Goal: Task Accomplishment & Management: Manage account settings

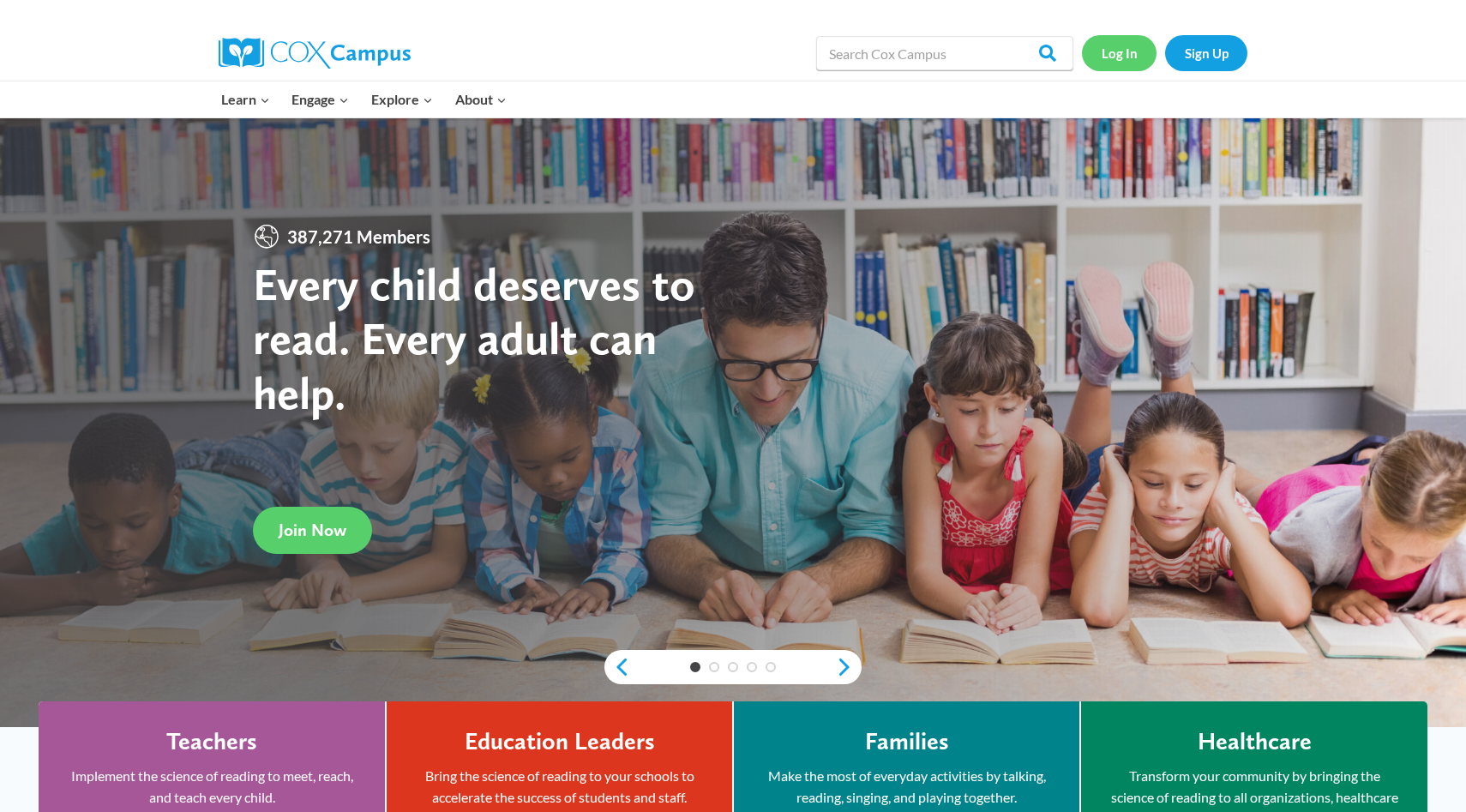
click at [1139, 62] on link "Log In" at bounding box center [1118, 51] width 74 height 35
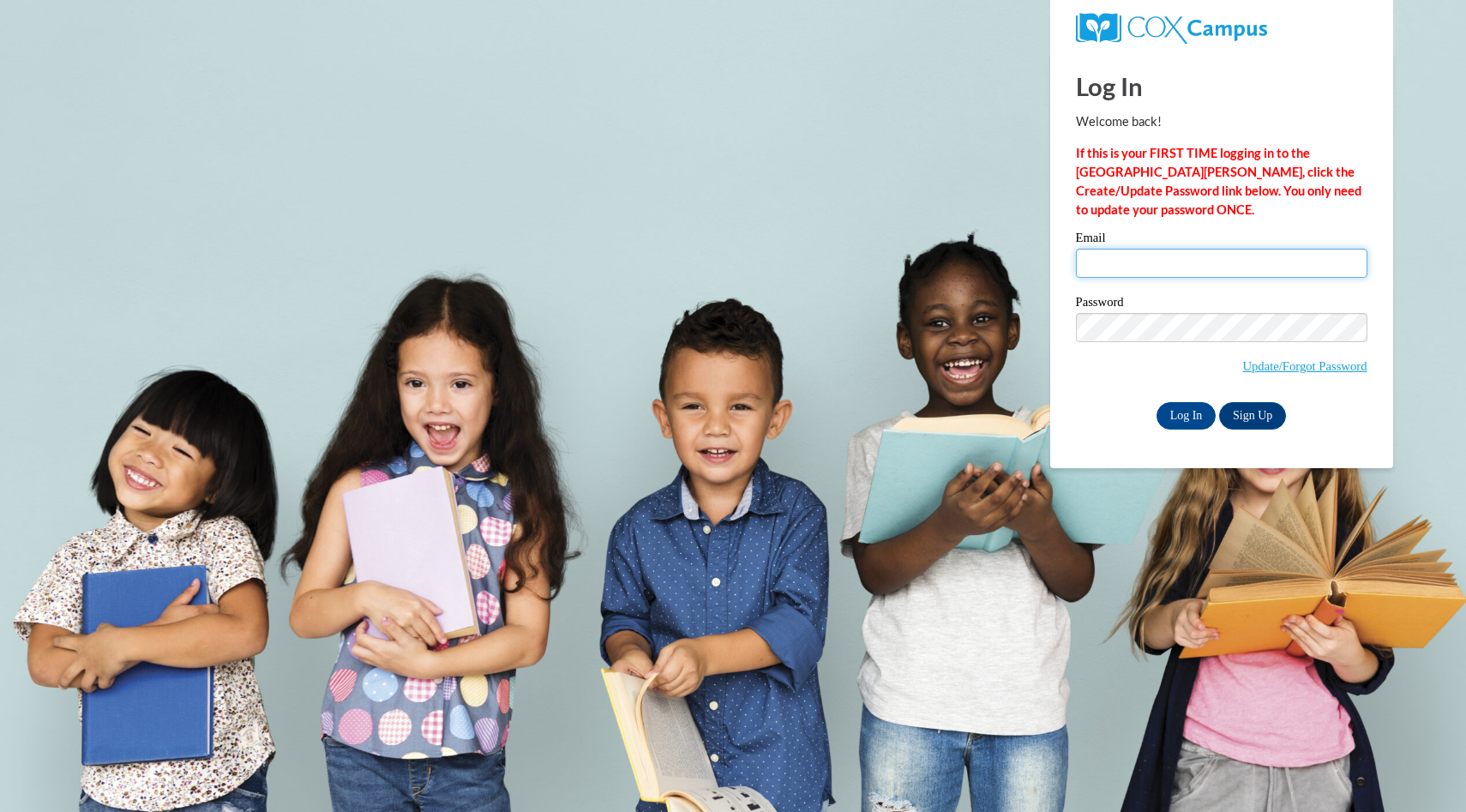
click at [1204, 271] on input "Email" at bounding box center [1221, 262] width 291 height 29
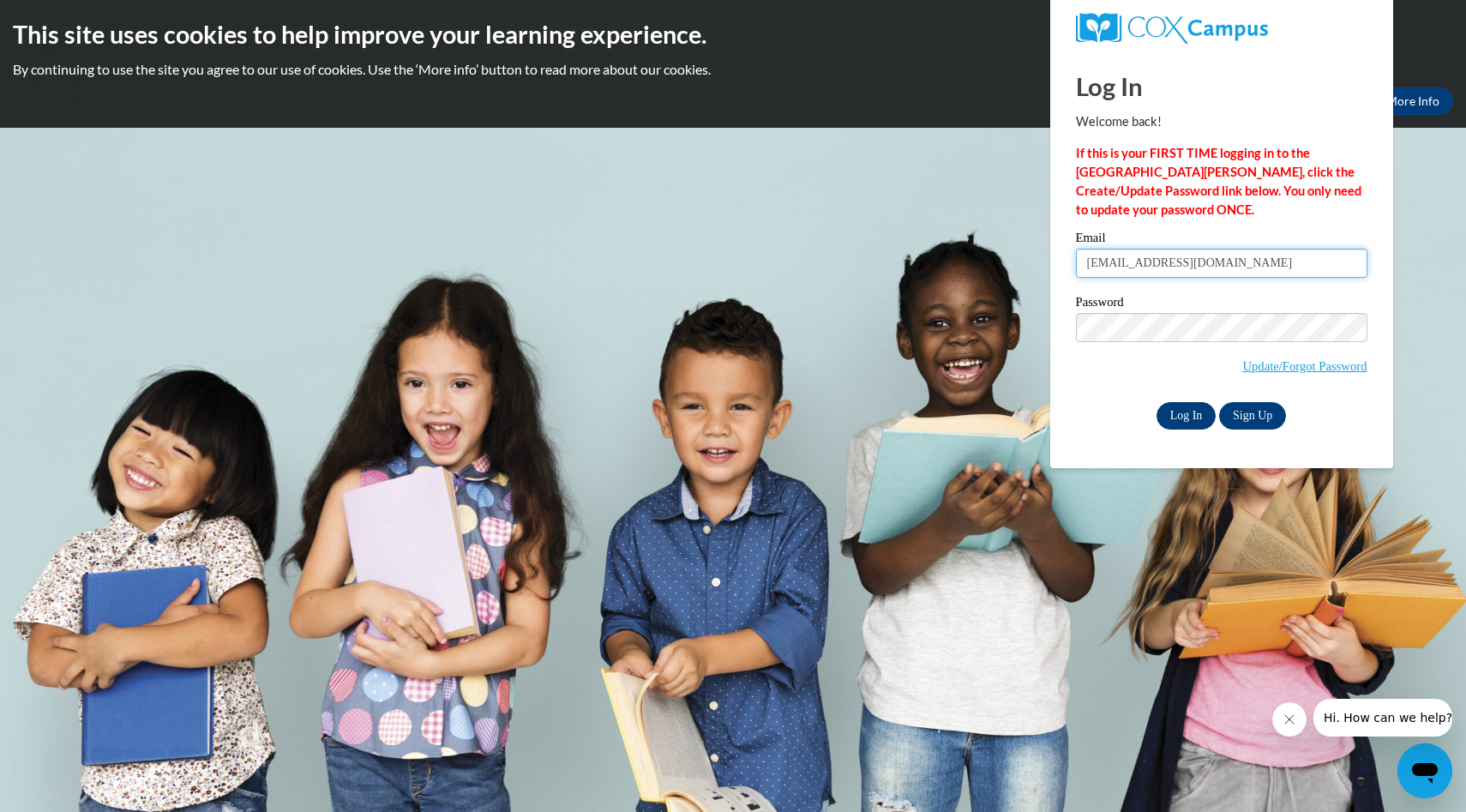
type input "grahamtonia@yahoo.com"
click at [1203, 422] on input "Log In" at bounding box center [1187, 416] width 60 height 28
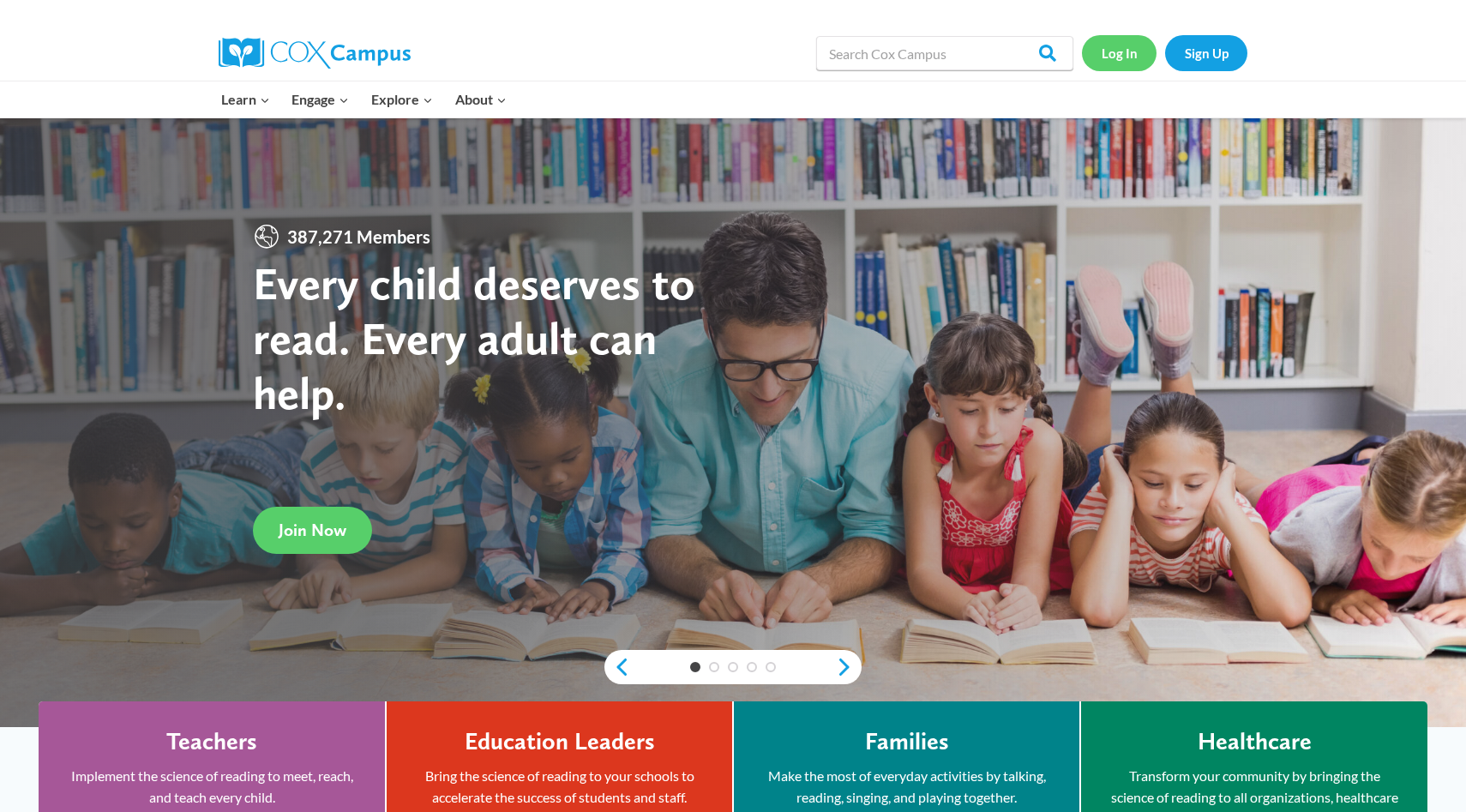
click at [1118, 59] on link "Log In" at bounding box center [1118, 51] width 74 height 35
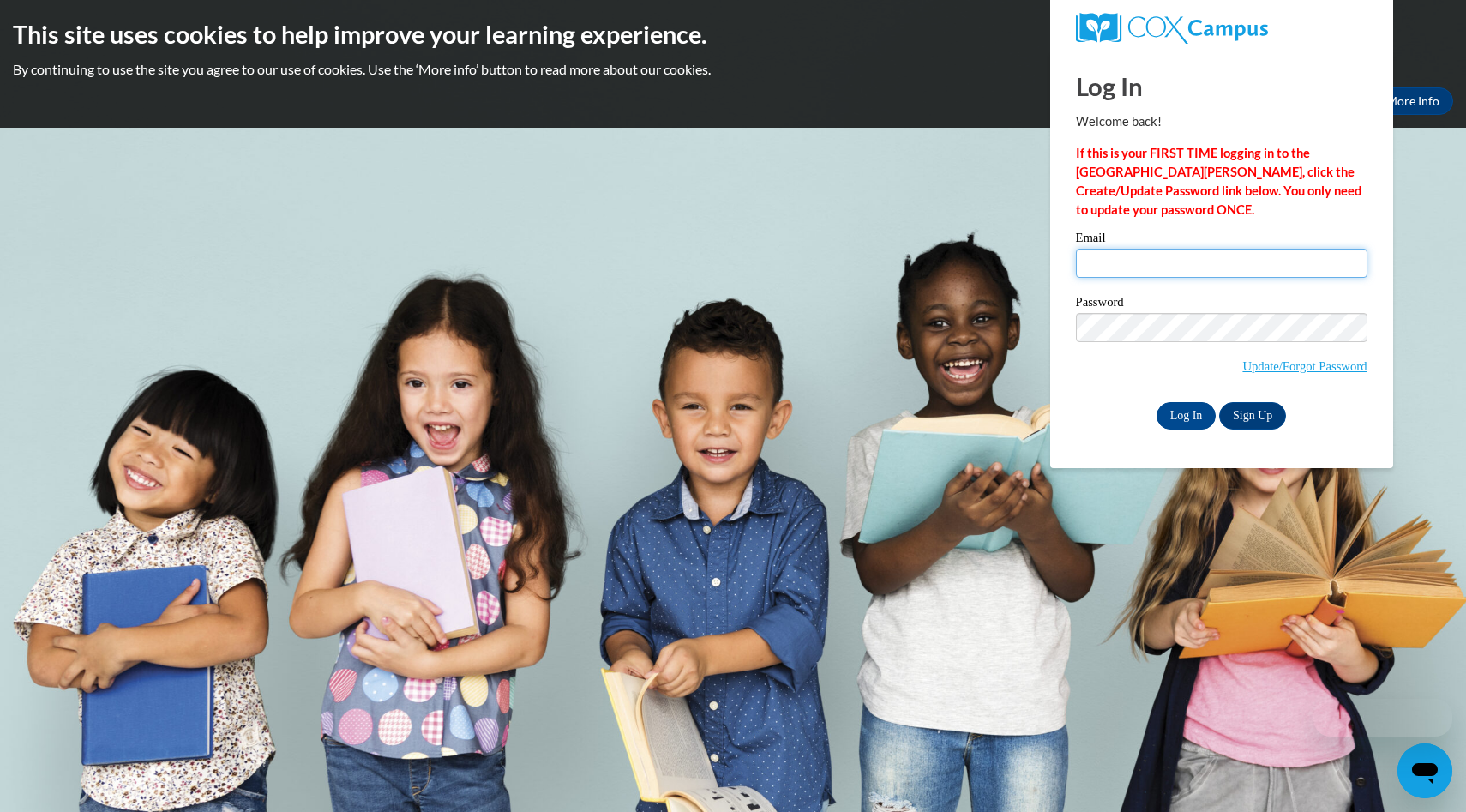
click at [1095, 262] on input "Email" at bounding box center [1221, 262] width 291 height 29
type input "grahamrtonia@yahoo.com"
click at [1157, 402] on input "Log In" at bounding box center [1187, 416] width 60 height 28
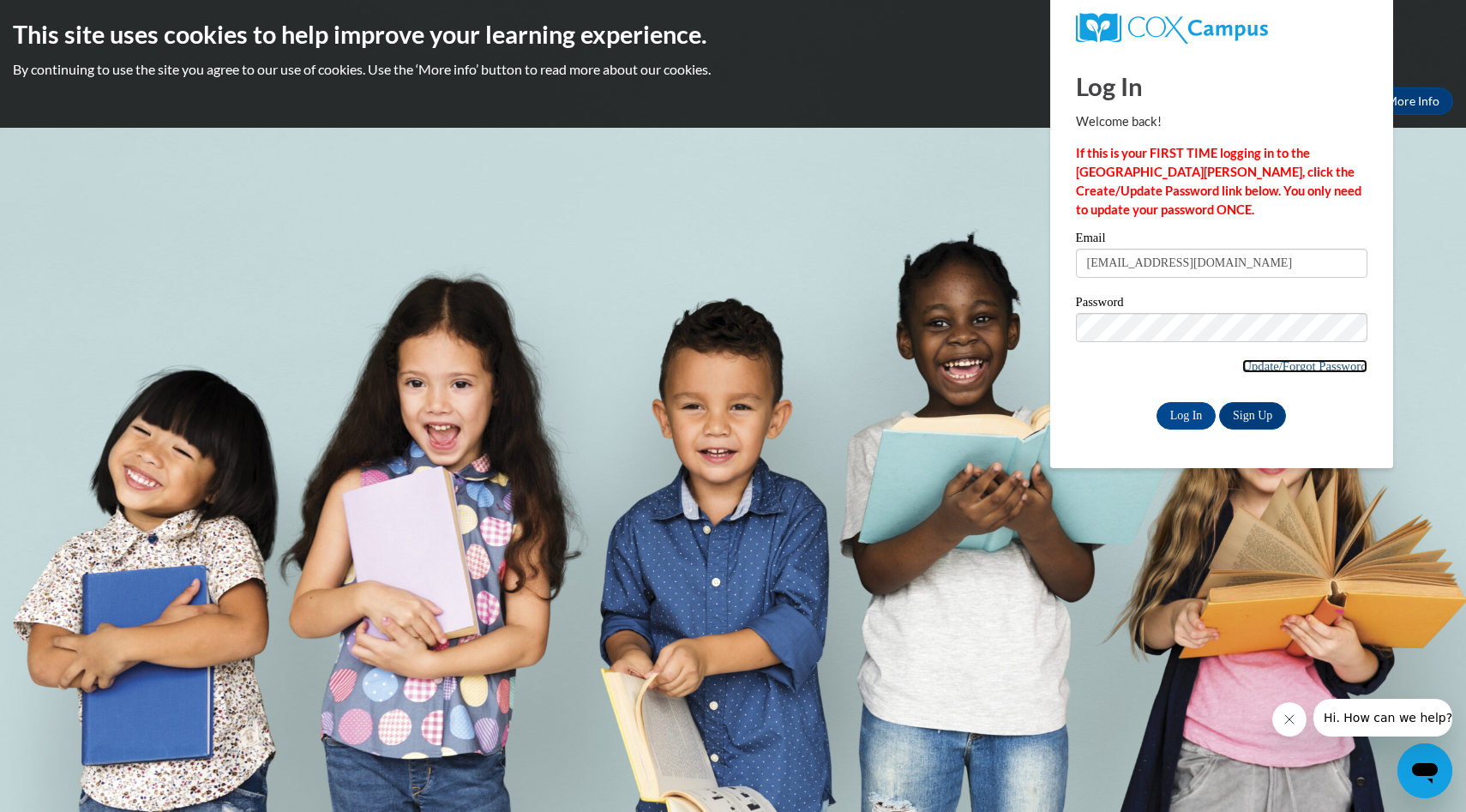
click at [1344, 364] on link "Update/Forgot Password" at bounding box center [1305, 366] width 125 height 14
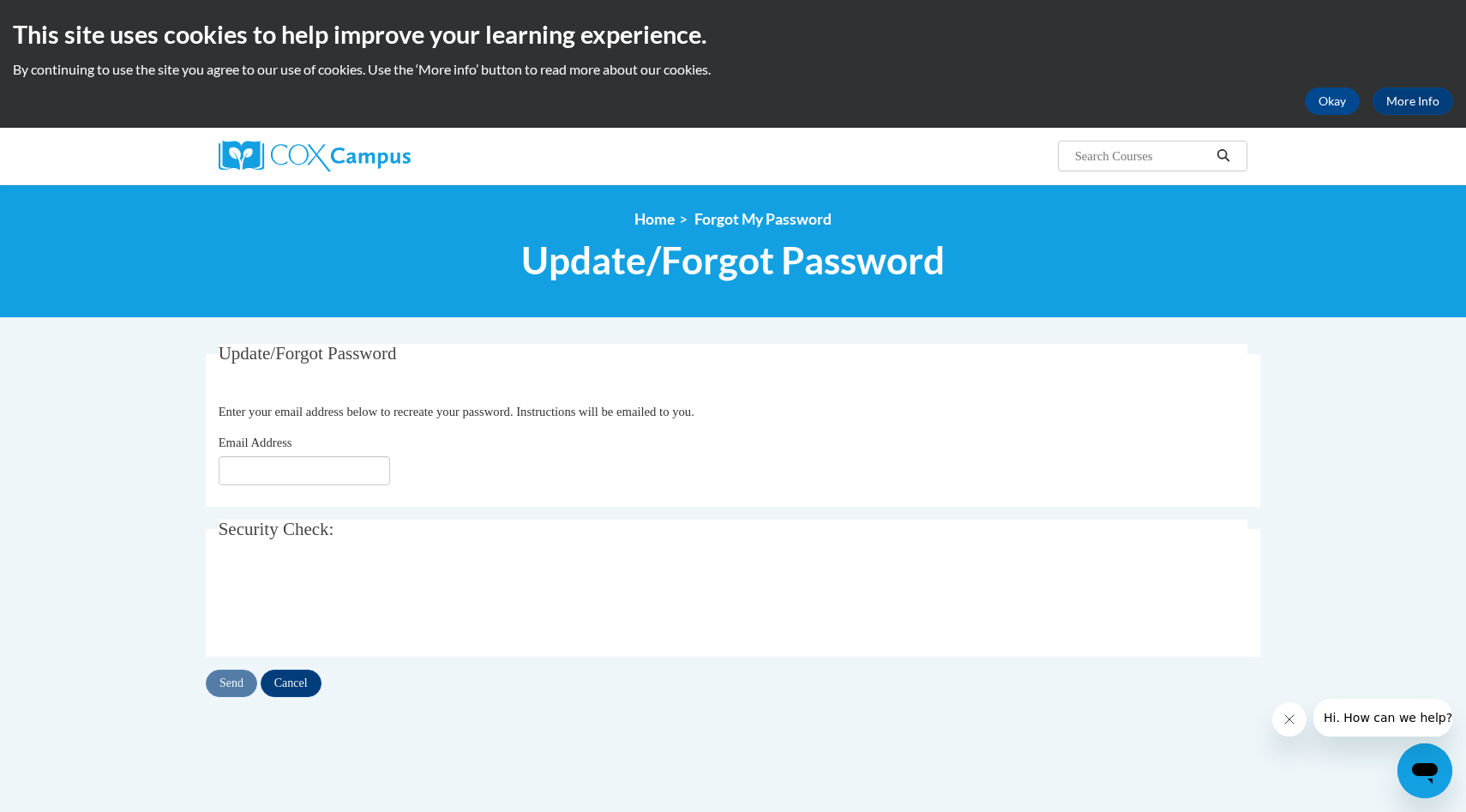
click at [260, 487] on fieldset "Update/Forgot Password Please enter your email address Enter your email address…" at bounding box center [733, 425] width 1055 height 162
click at [256, 470] on input "Email Address" at bounding box center [304, 470] width 171 height 29
type input "[EMAIL_ADDRESS][DOMAIN_NAME]"
click at [229, 673] on input "Send" at bounding box center [232, 683] width 52 height 28
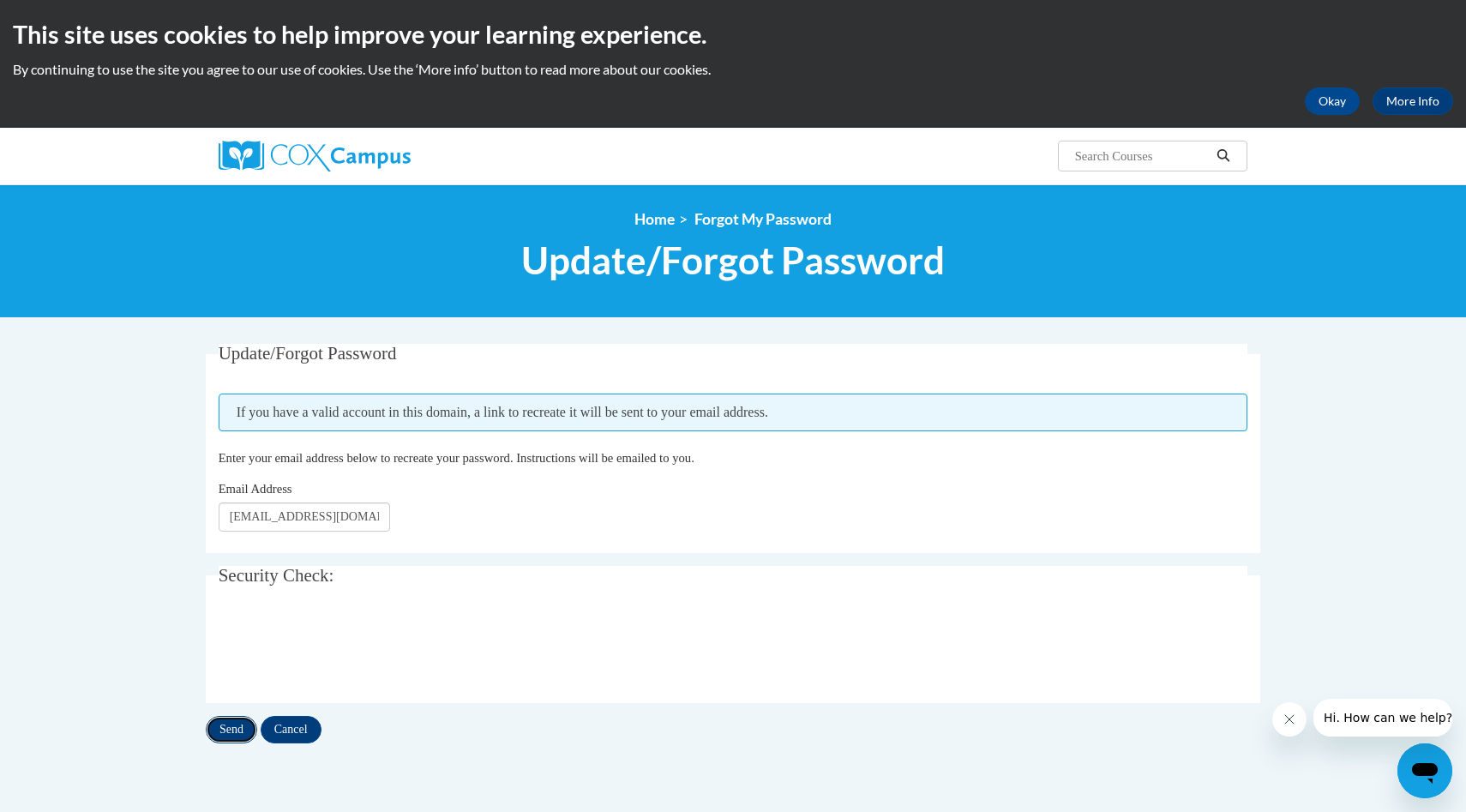
click at [228, 722] on input "Send" at bounding box center [232, 730] width 52 height 28
click at [237, 716] on div "Send Cancel" at bounding box center [733, 730] width 1055 height 28
click at [237, 718] on input "Send" at bounding box center [232, 730] width 52 height 28
click at [239, 722] on input "Send" at bounding box center [232, 730] width 52 height 28
drag, startPoint x: 374, startPoint y: 509, endPoint x: 188, endPoint y: 447, distance: 196.1
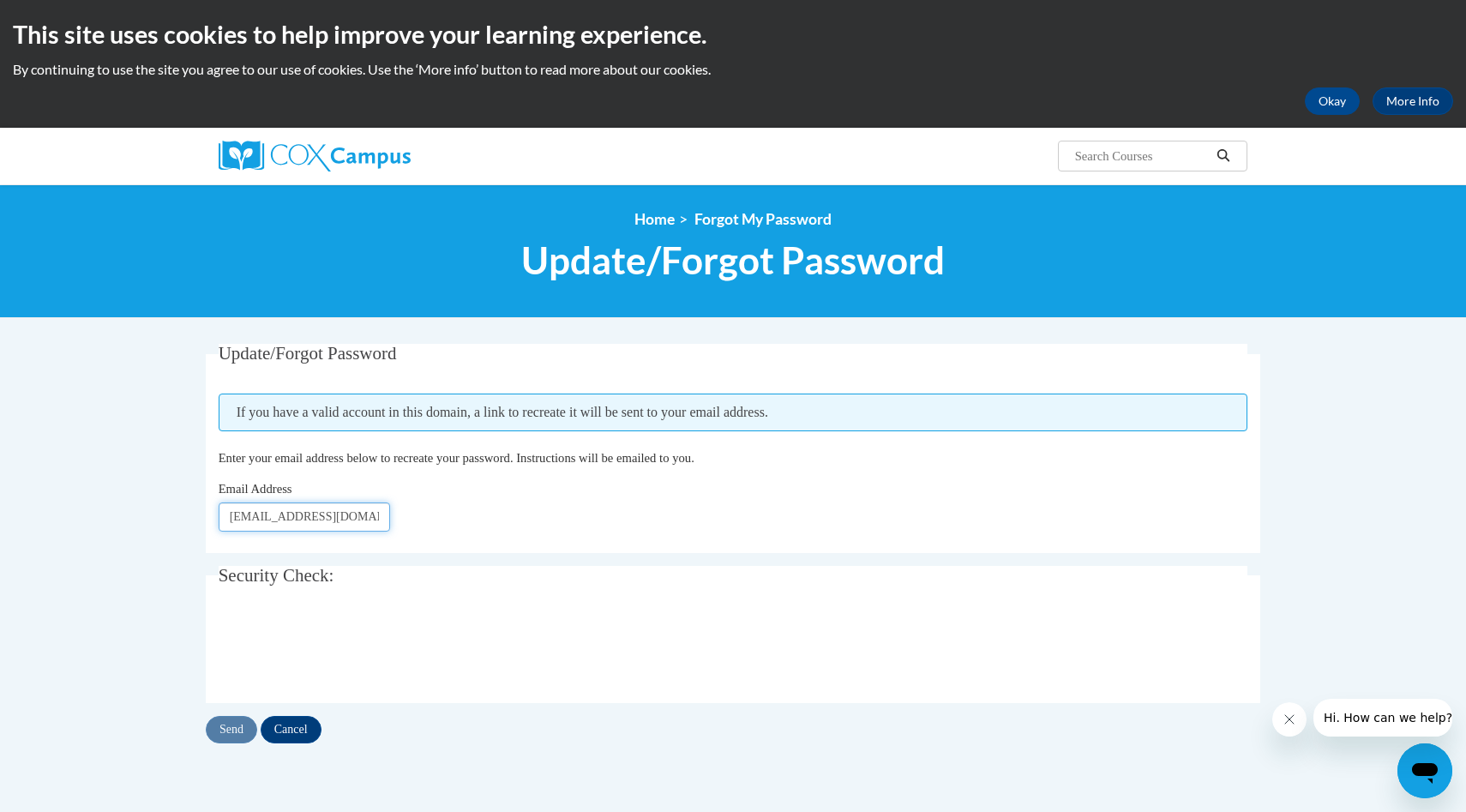
click at [203, 450] on div "Update/Forgot Password Please enter your email address If you have a valid acco…" at bounding box center [733, 560] width 1081 height 434
click at [379, 517] on input "[EMAIL_ADDRESS][DOMAIN_NAME]" at bounding box center [304, 516] width 171 height 29
drag, startPoint x: 367, startPoint y: 518, endPoint x: 246, endPoint y: 497, distance: 122.8
click at [250, 497] on div "Email Address grahamtonia@yahoo.com" at bounding box center [734, 505] width 1030 height 52
type input "g"
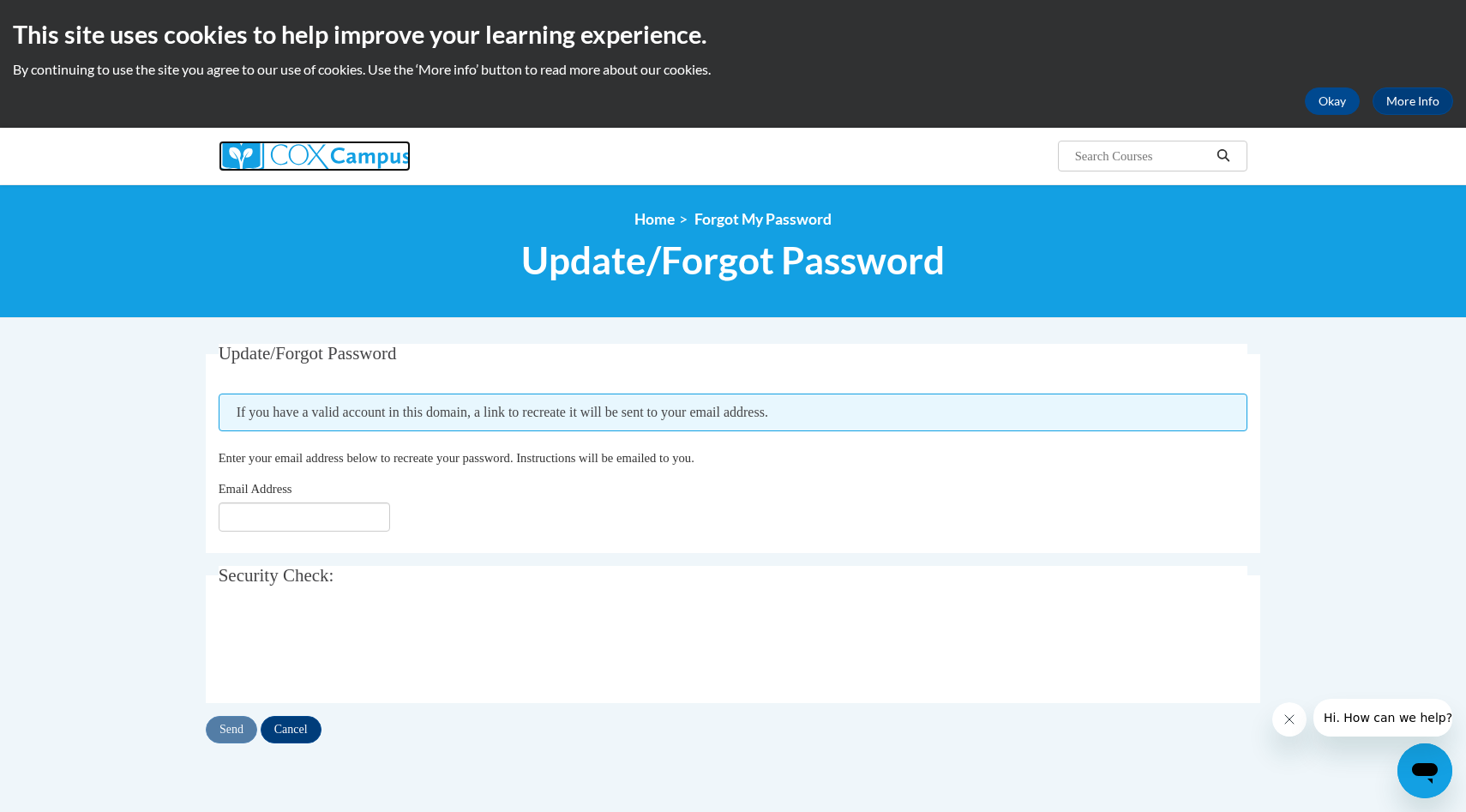
click at [334, 156] on img at bounding box center [315, 155] width 192 height 31
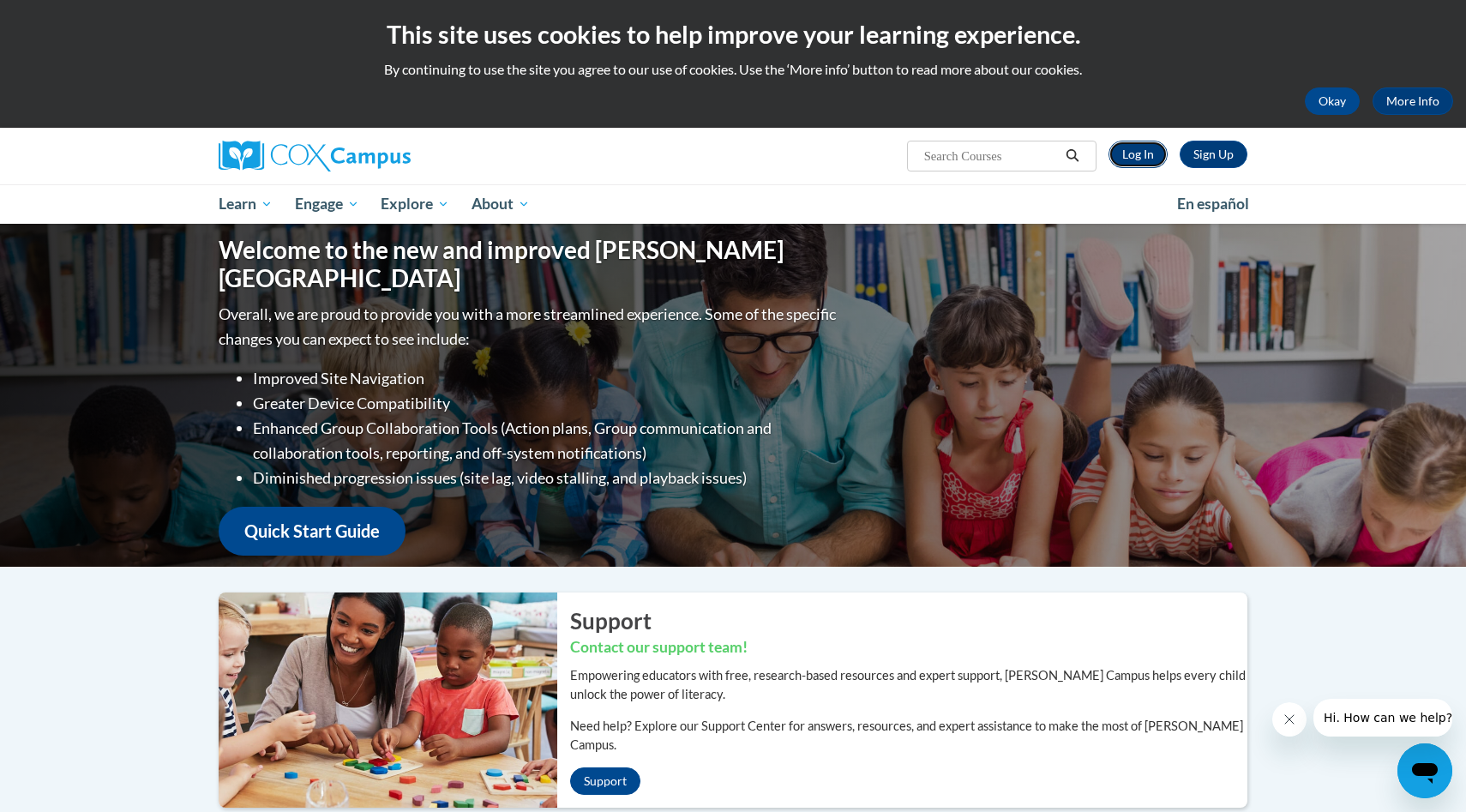
click at [1162, 146] on link "Log In" at bounding box center [1138, 154] width 59 height 28
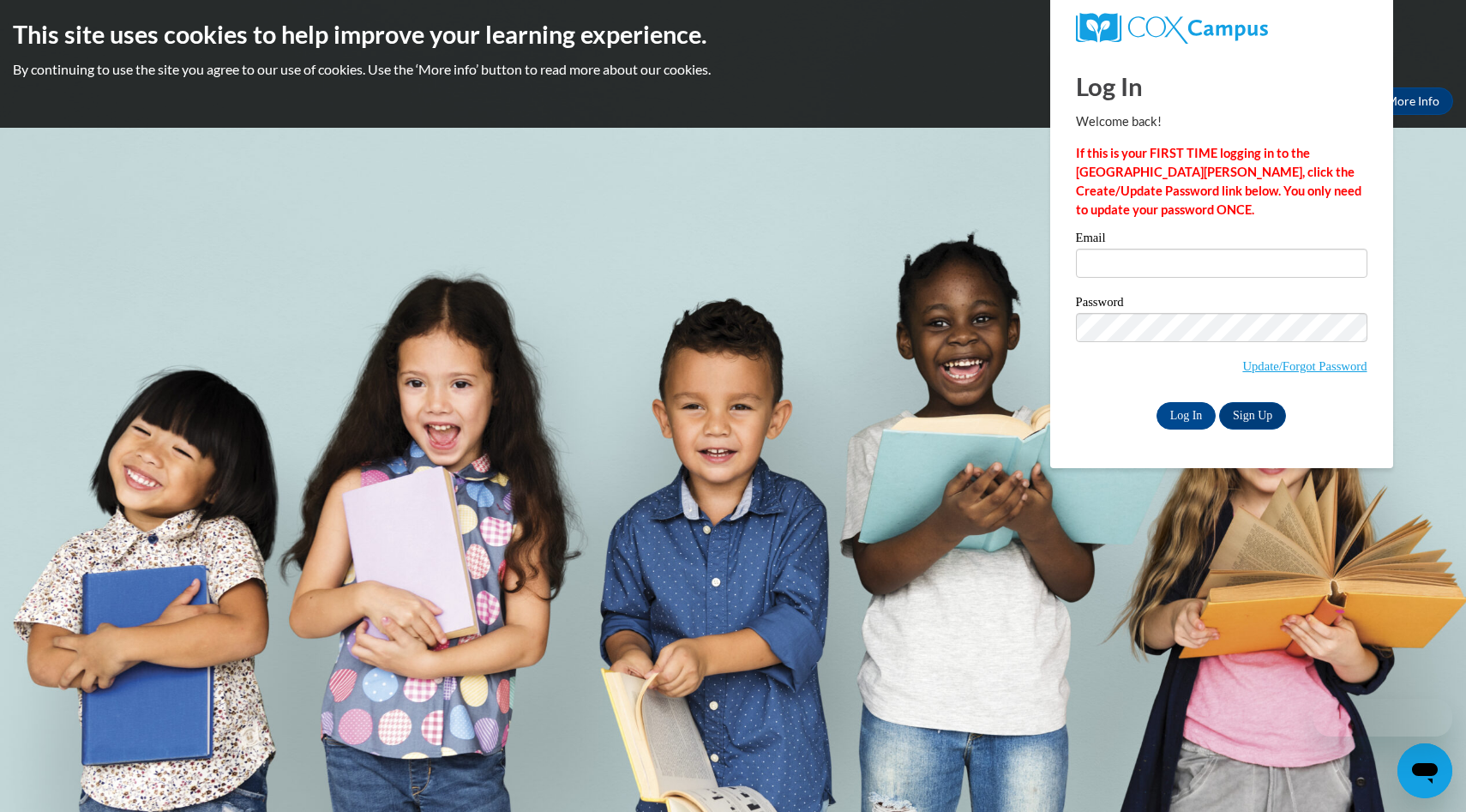
click at [1105, 279] on div "Email" at bounding box center [1221, 261] width 291 height 59
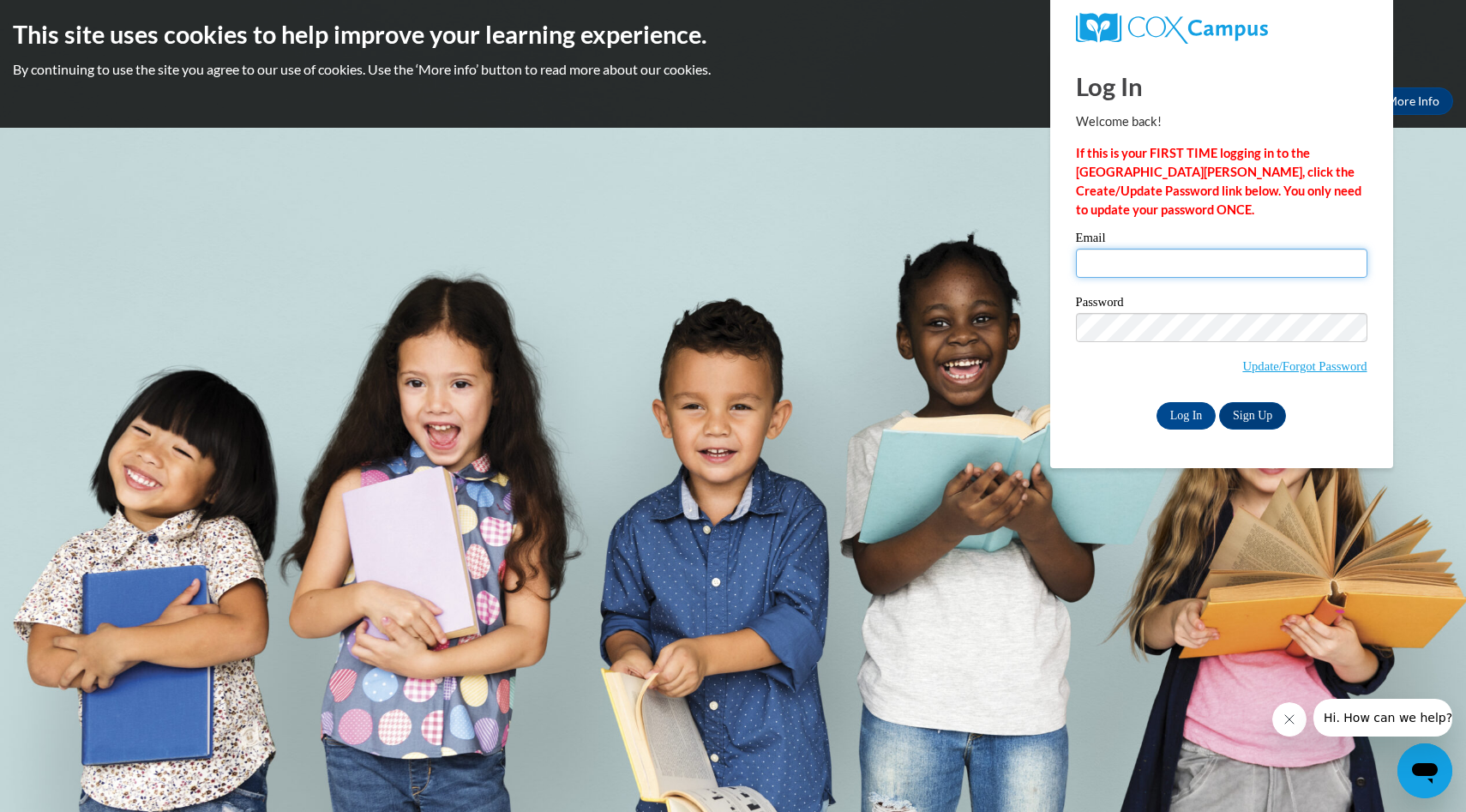
click at [1105, 259] on input "Email" at bounding box center [1221, 262] width 291 height 29
type input "tonia.graham61@yahoo.com"
click at [1186, 412] on input "Log In" at bounding box center [1187, 416] width 60 height 28
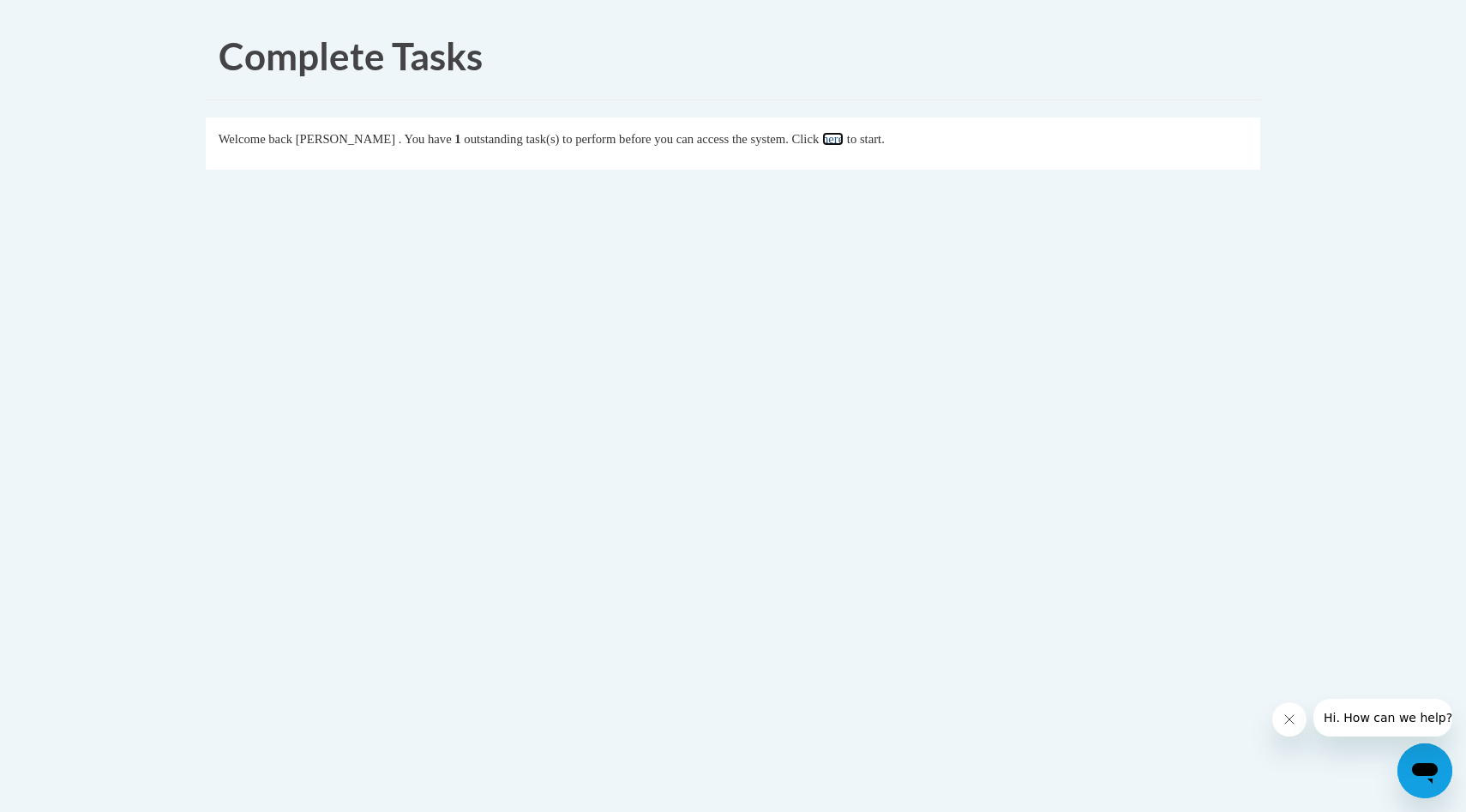
click at [844, 137] on link "here" at bounding box center [833, 139] width 22 height 14
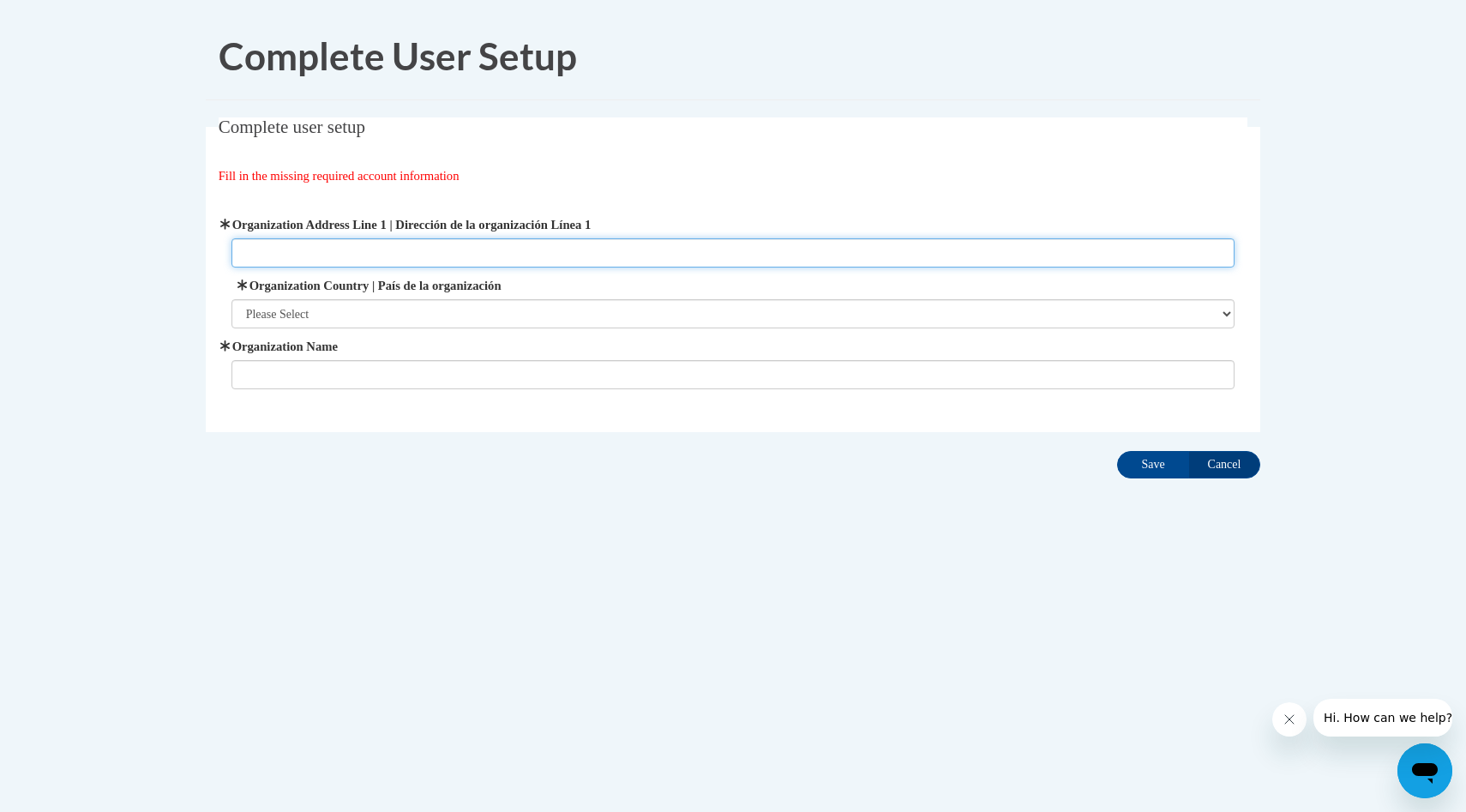
click at [322, 262] on input "Organization Address Line 1 | Dirección de la organización Línea 1" at bounding box center [734, 253] width 1004 height 29
type input "2250 Ebenezer Rd SW"
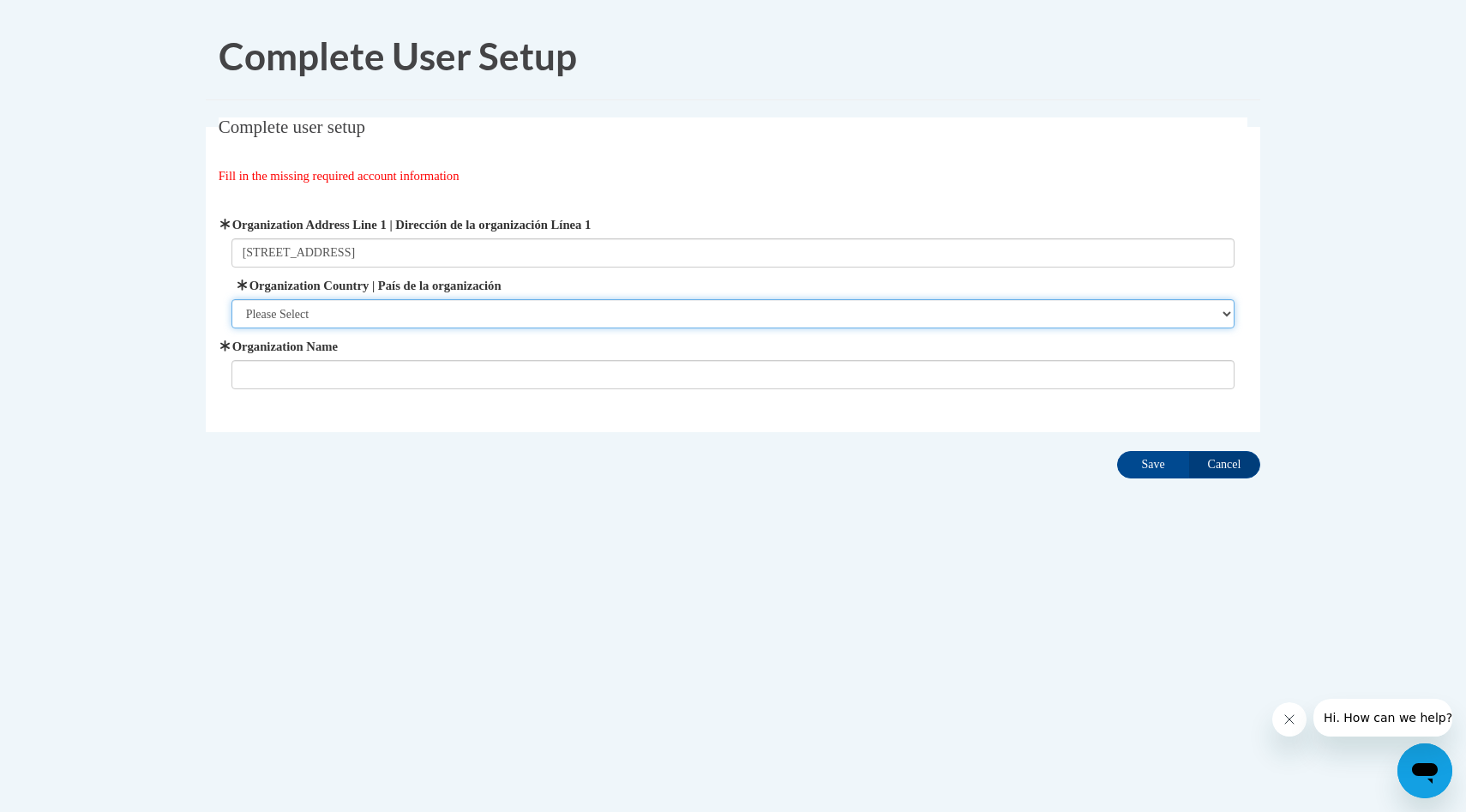
click at [288, 322] on select "Please Select United States | Estados Unidos Outside of the United States | Fue…" at bounding box center [734, 313] width 1004 height 29
select select "ad49bcad-a171-4b2e-b99c-48b446064914"
click at [232, 299] on select "Please Select United States | Estados Unidos Outside of the United States | Fue…" at bounding box center [734, 313] width 1004 height 29
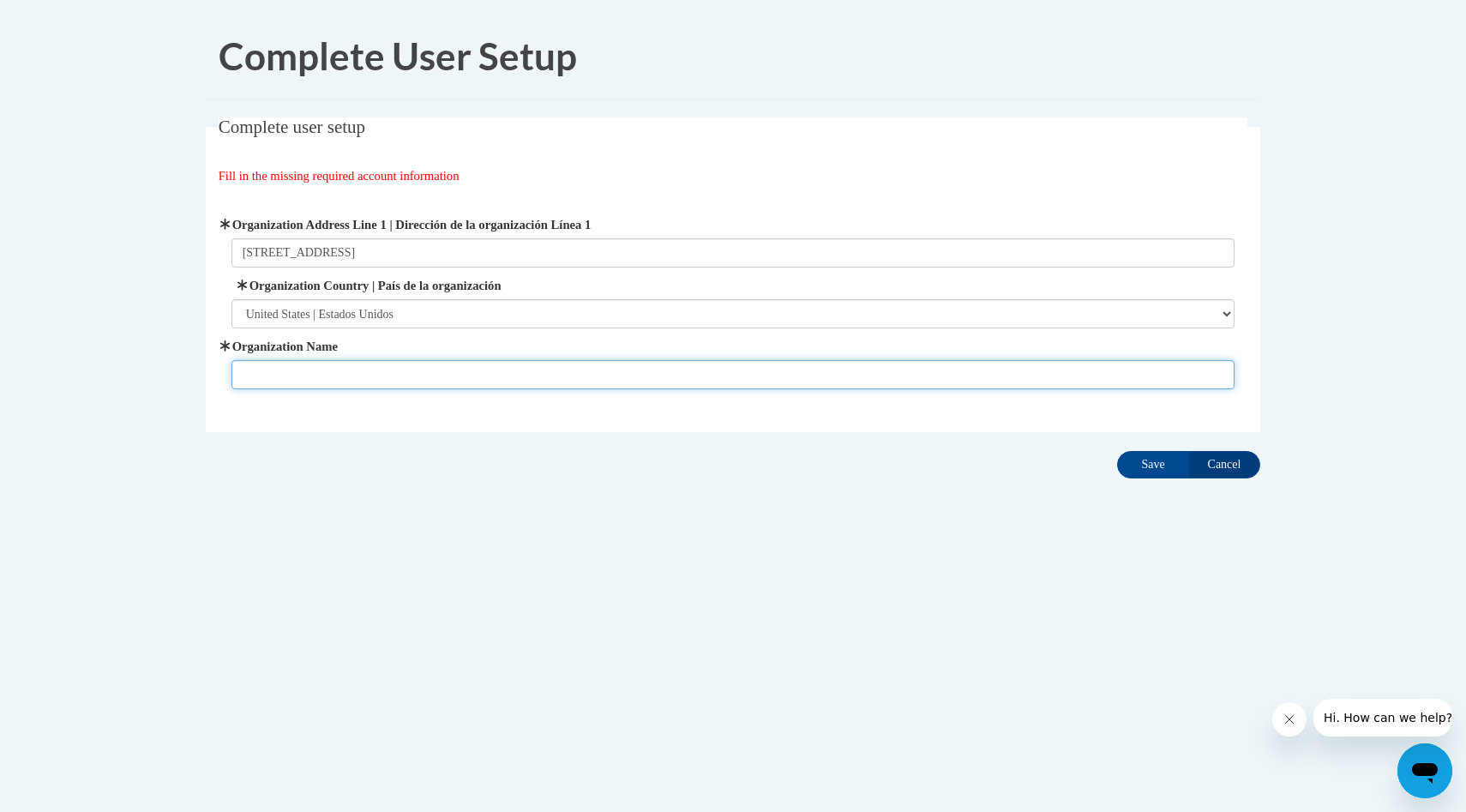
click at [284, 368] on input "Organization Name" at bounding box center [734, 374] width 1004 height 29
type input "DISCOVERY POINT #61"
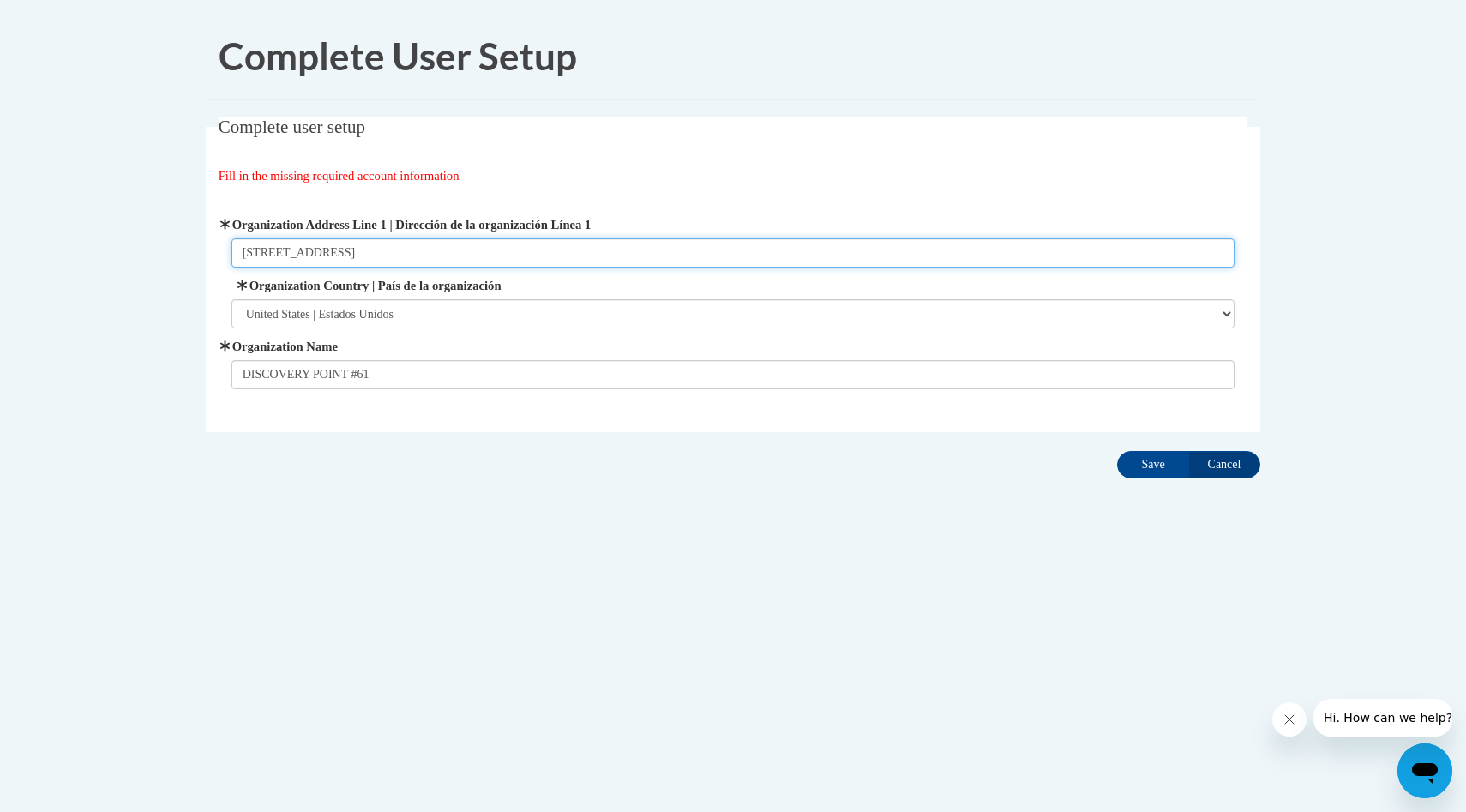
click at [407, 252] on input "2250 Ebenezer Rd SW" at bounding box center [734, 253] width 1004 height 29
type input "2250 Ebenezer Rd SW Conyers, GA 30094"
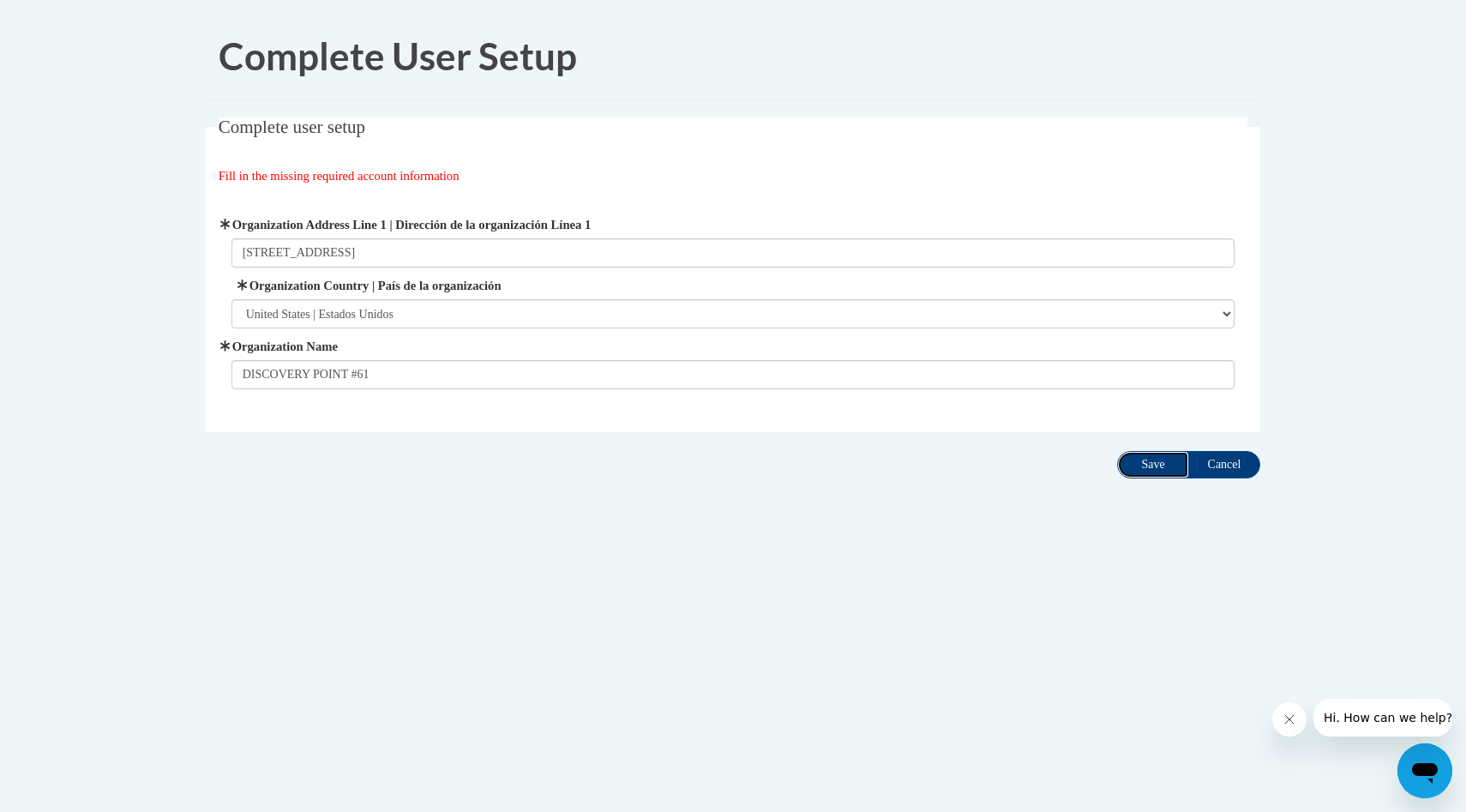
click at [1151, 473] on input "Save" at bounding box center [1153, 464] width 72 height 28
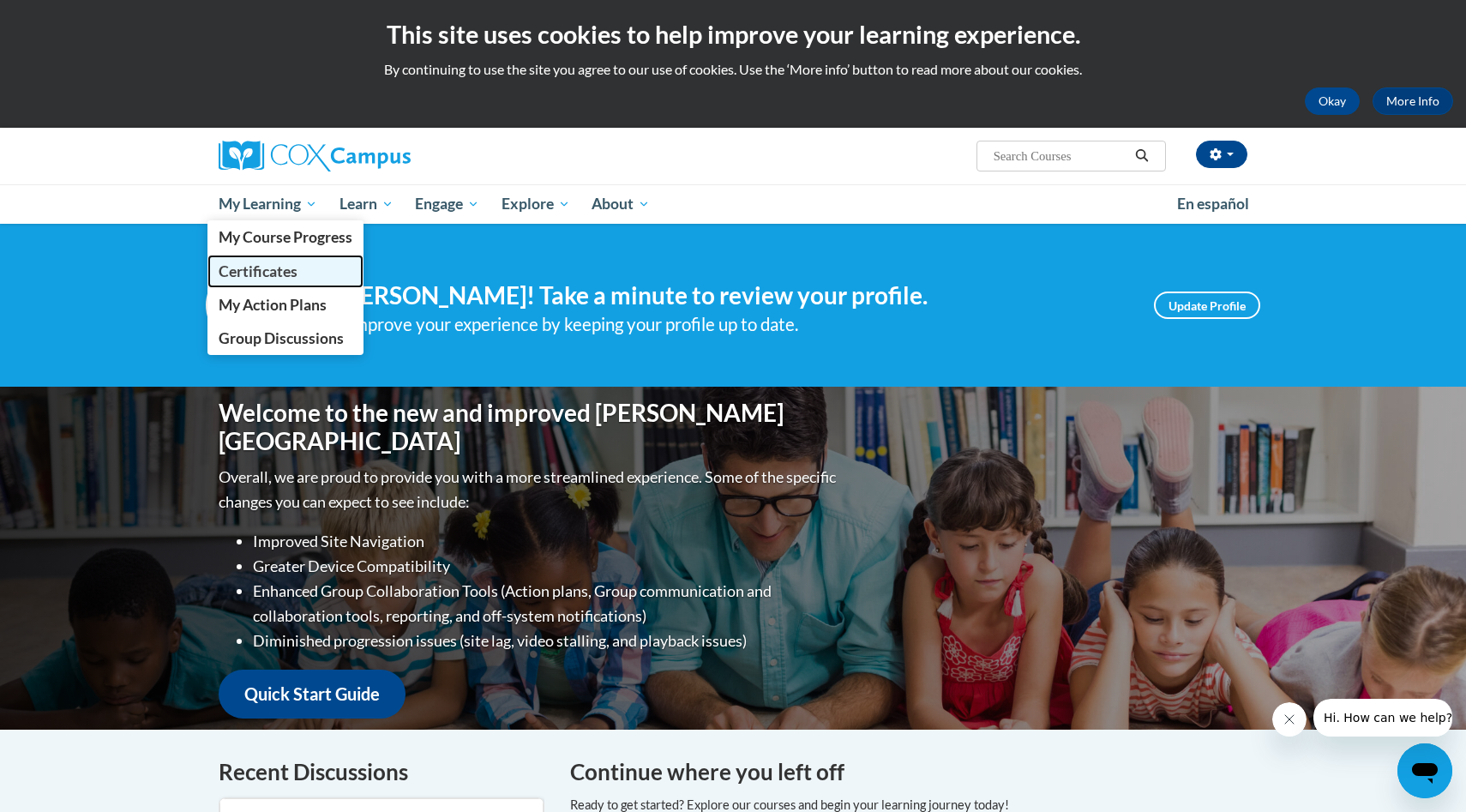
click at [266, 264] on span "Certificates" at bounding box center [259, 271] width 79 height 18
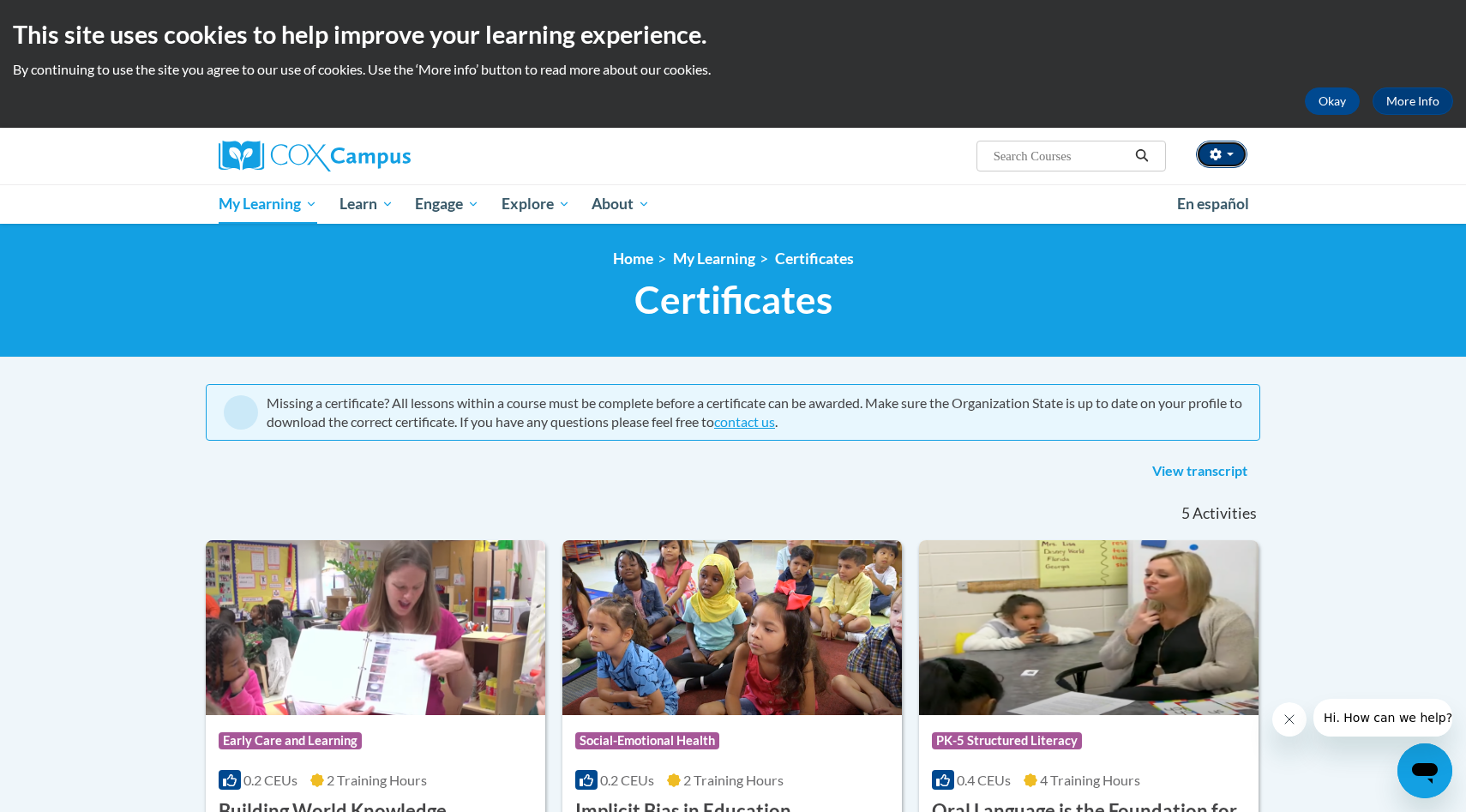
click at [1238, 165] on button "button" at bounding box center [1222, 154] width 52 height 28
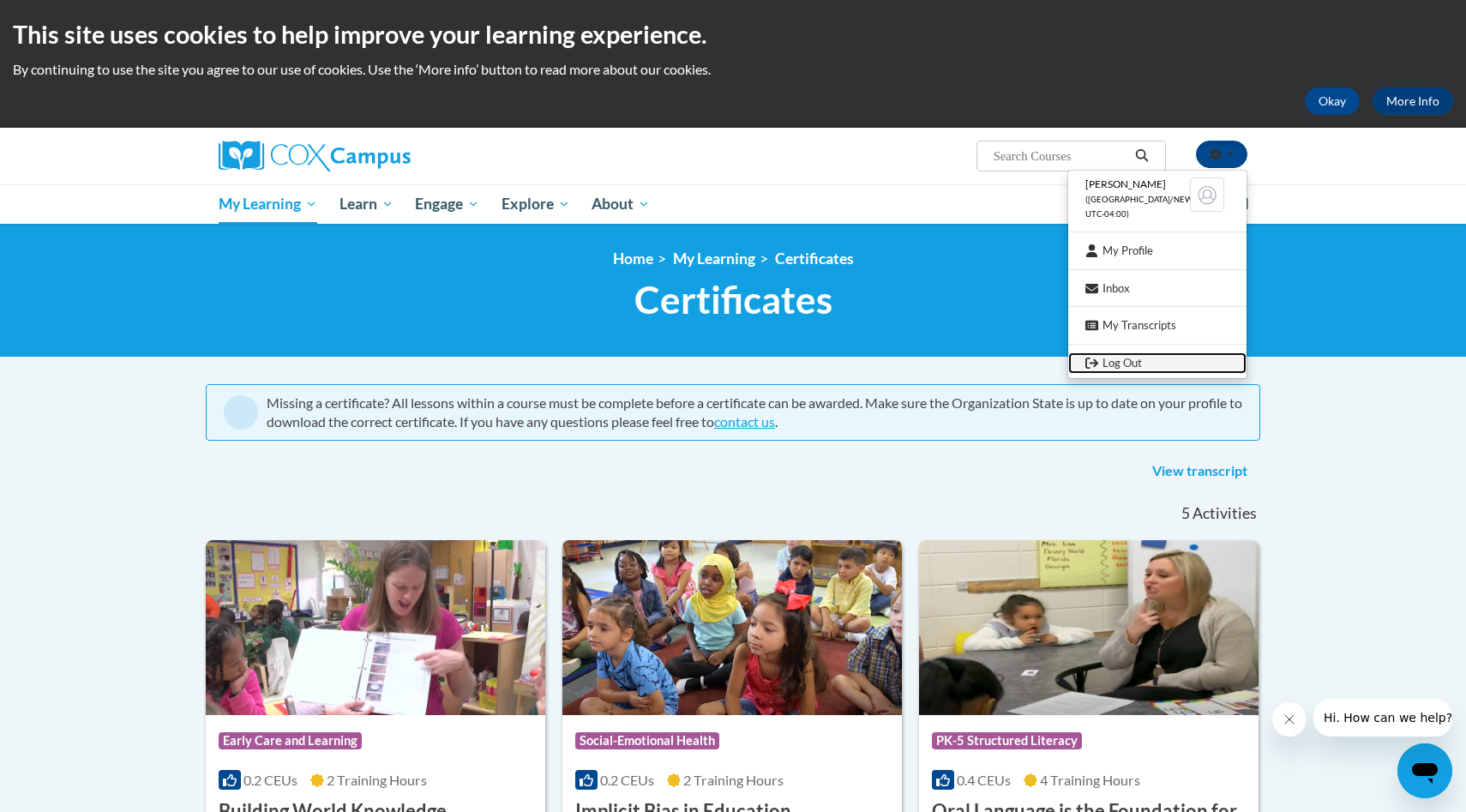
click at [1135, 361] on link "Log Out" at bounding box center [1158, 363] width 178 height 22
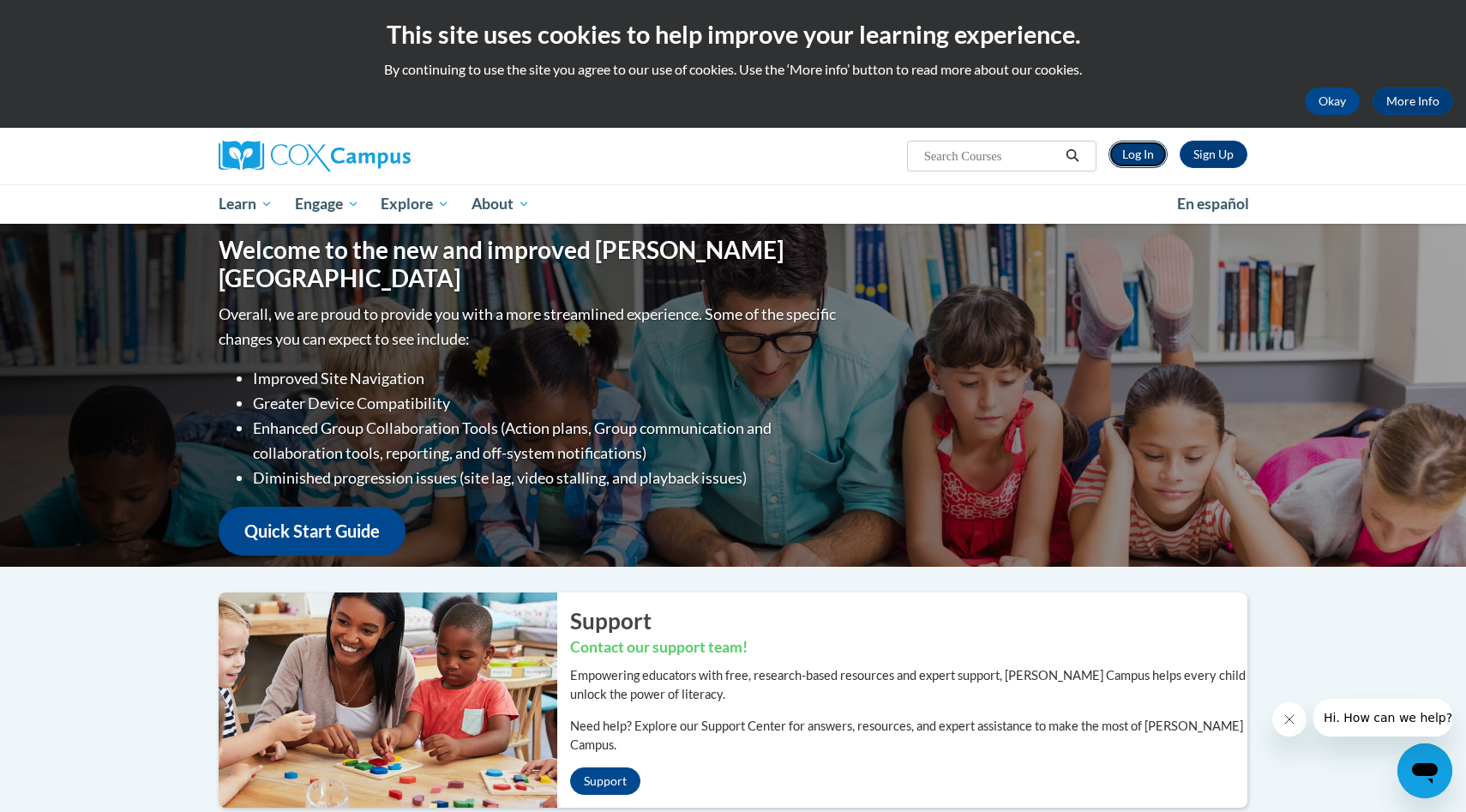
click at [1126, 158] on link "Log In" at bounding box center [1138, 154] width 59 height 28
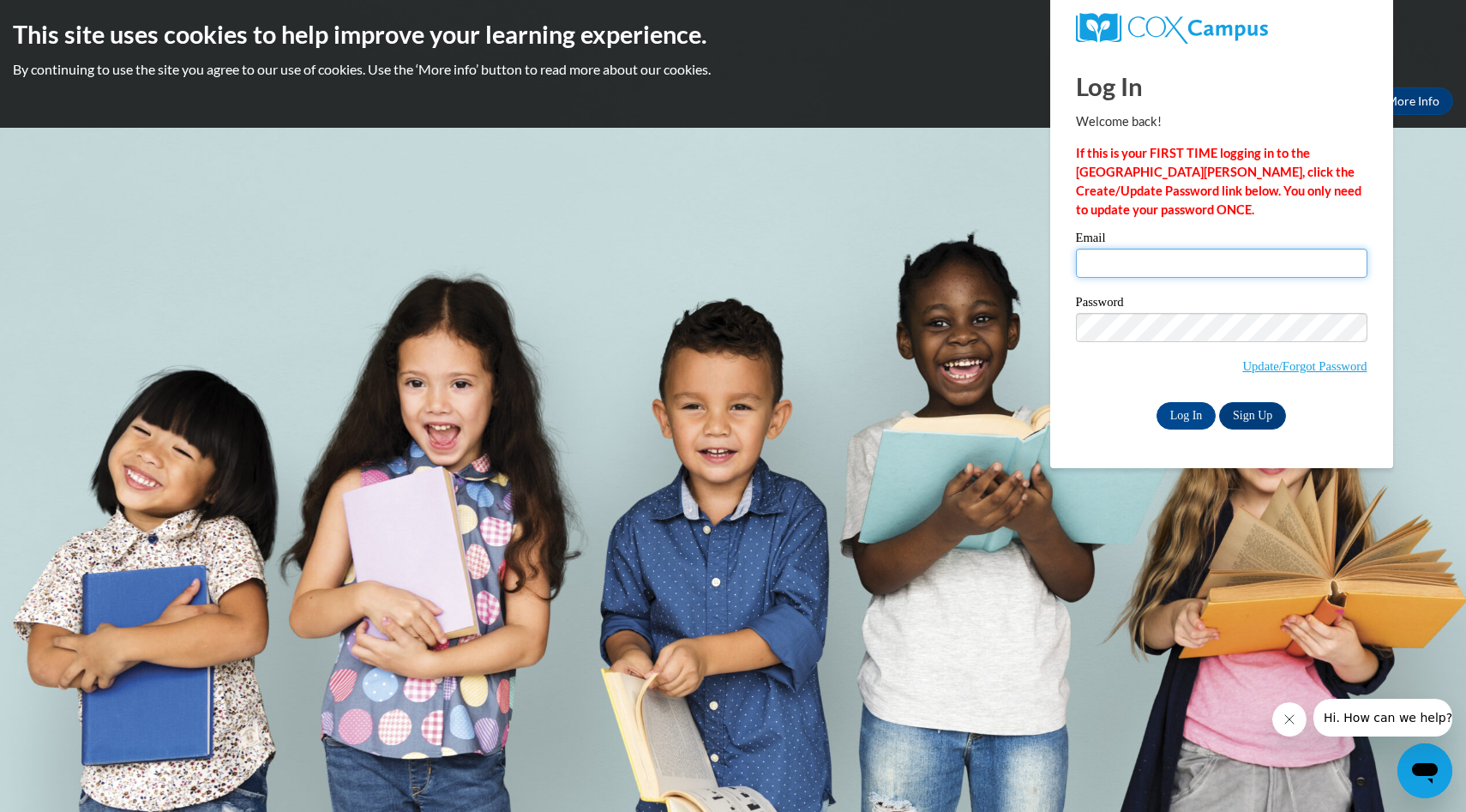
type input "[PERSON_NAME][EMAIL_ADDRESS][DOMAIN_NAME]"
click at [1190, 411] on input "Log In" at bounding box center [1187, 416] width 60 height 28
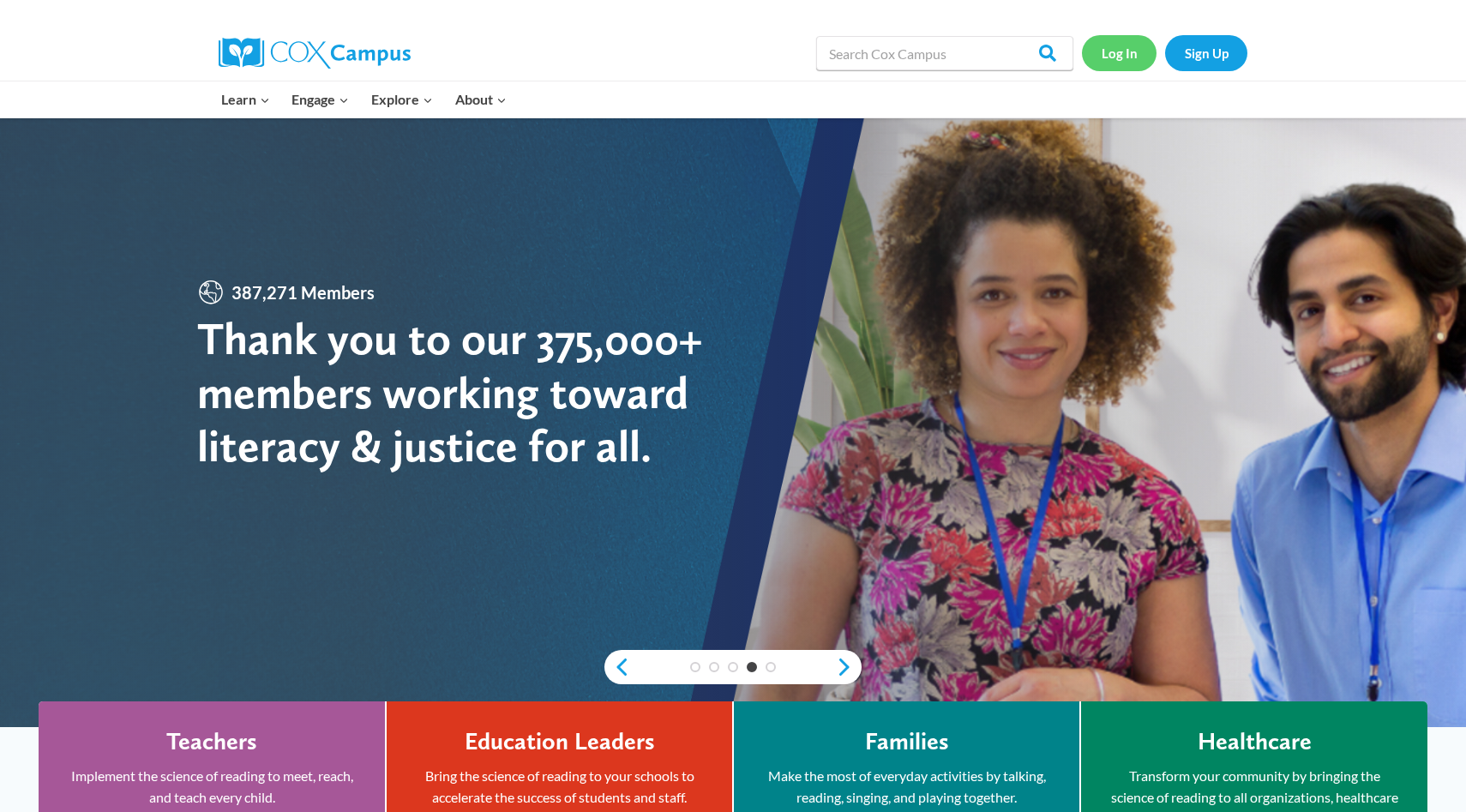
click at [1110, 60] on link "Log In" at bounding box center [1118, 51] width 74 height 35
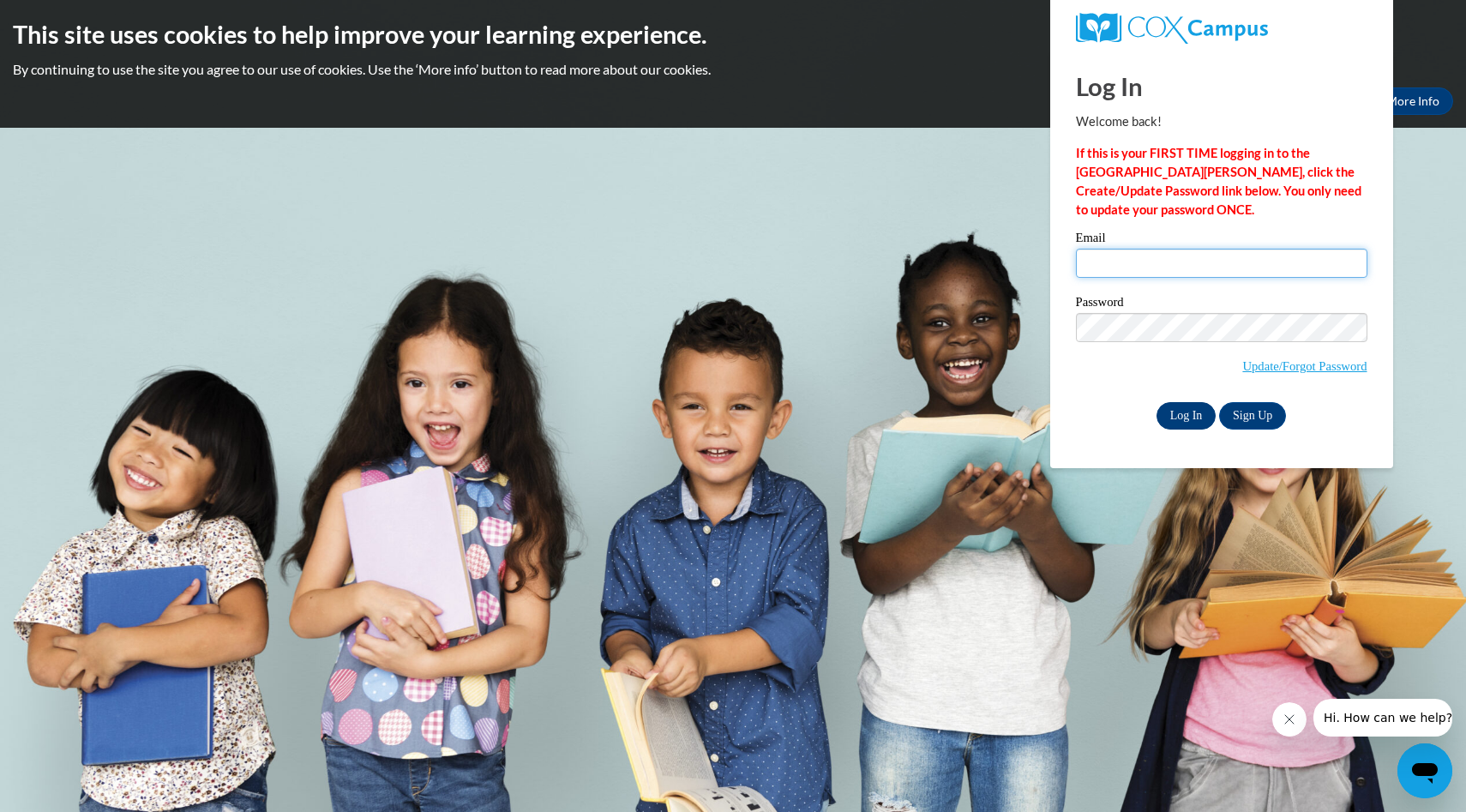
type input "[PERSON_NAME][EMAIL_ADDRESS][DOMAIN_NAME]"
click at [1186, 411] on input "Log In" at bounding box center [1187, 416] width 60 height 28
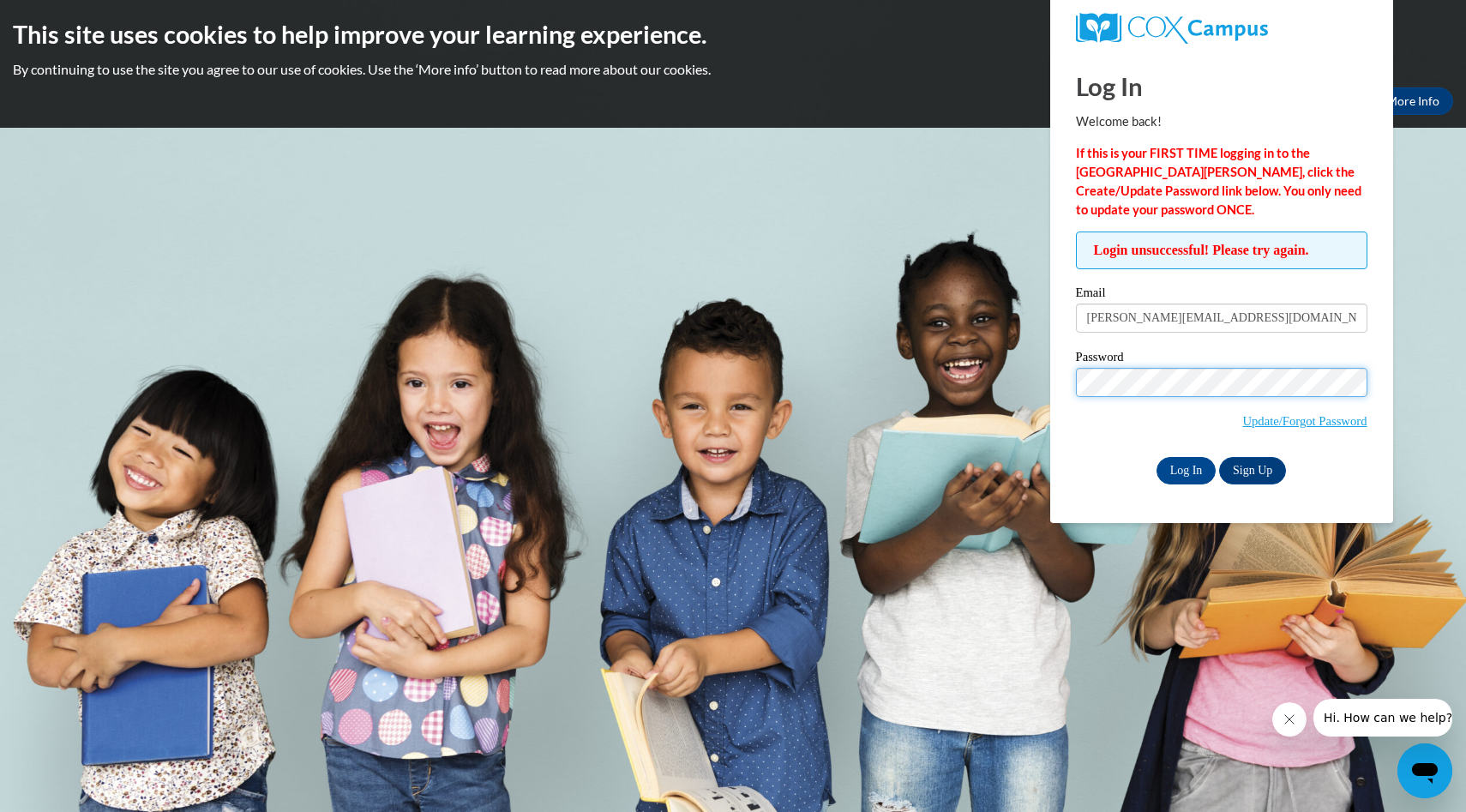
click at [968, 366] on body "This site uses cookies to help improve your learning experience. By continuing …" at bounding box center [733, 406] width 1466 height 812
click at [1102, 444] on div "Password Update/Forgot Password" at bounding box center [1221, 401] width 291 height 101
click at [1180, 469] on input "Log In" at bounding box center [1187, 470] width 60 height 28
click at [1269, 418] on link "Update/Forgot Password" at bounding box center [1305, 421] width 125 height 14
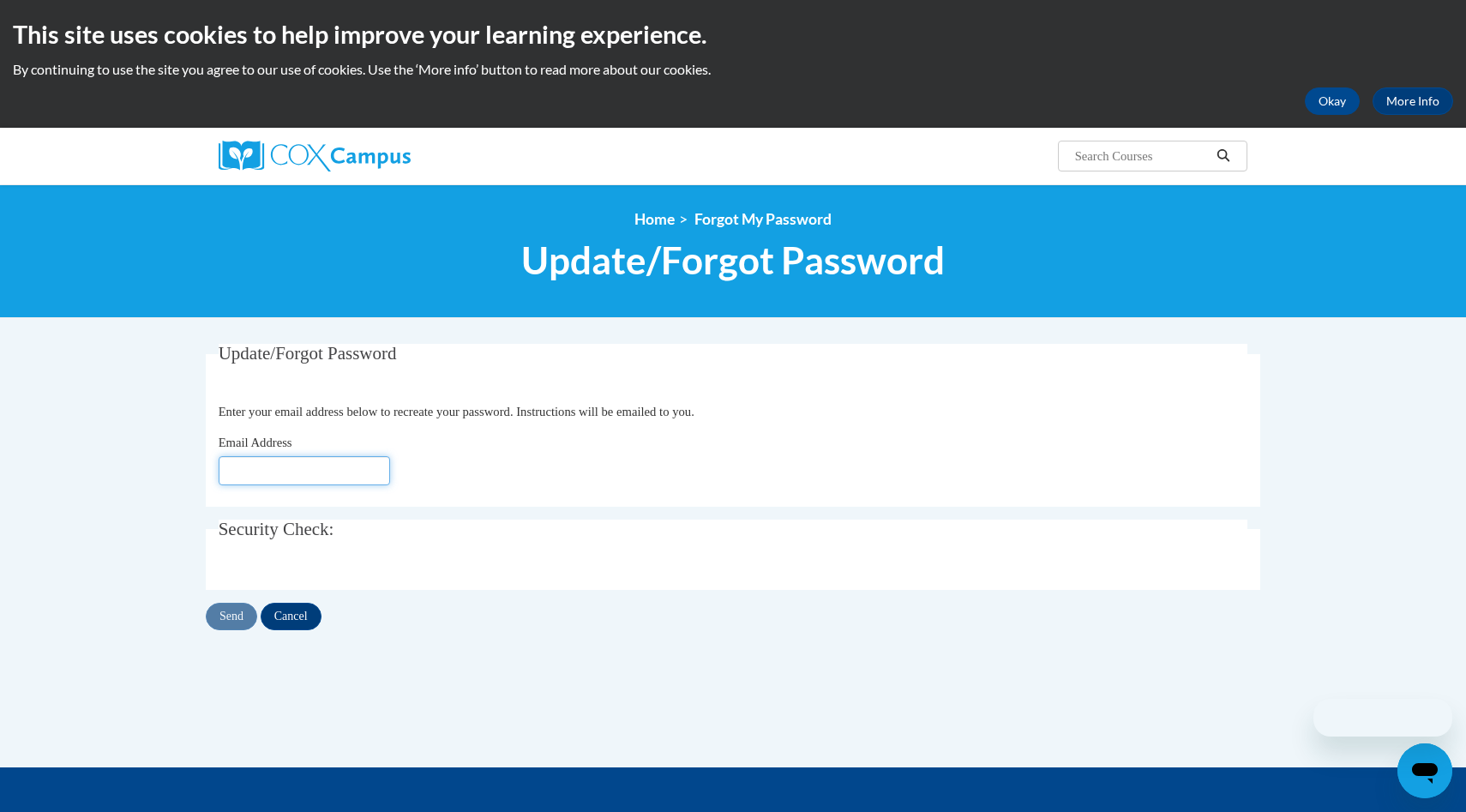
click at [296, 477] on input "Email Address" at bounding box center [304, 470] width 171 height 29
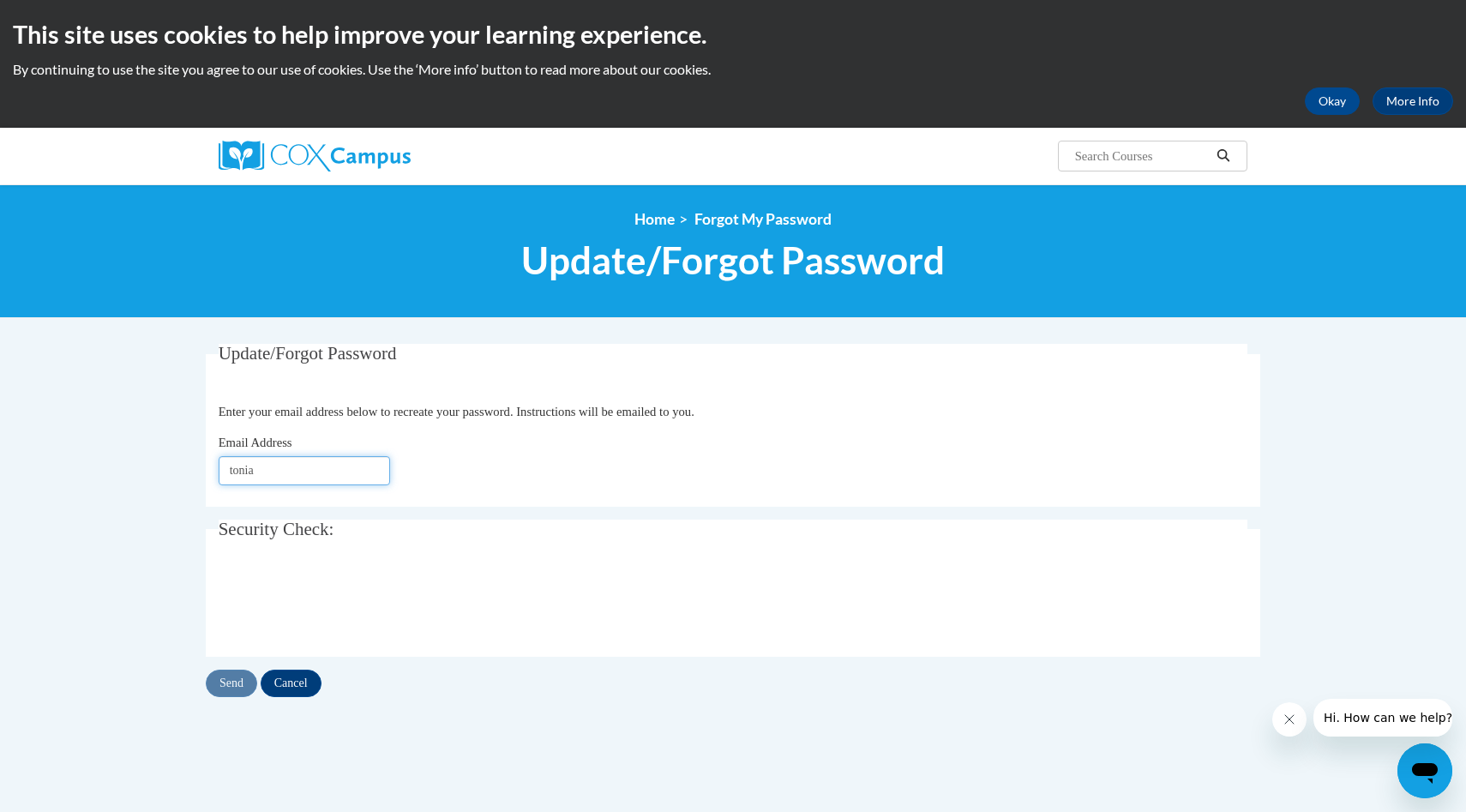
type input "[PERSON_NAME][EMAIL_ADDRESS][DOMAIN_NAME]"
click at [234, 680] on input "Send" at bounding box center [232, 683] width 52 height 28
